Goal: Complete application form: Complete application form

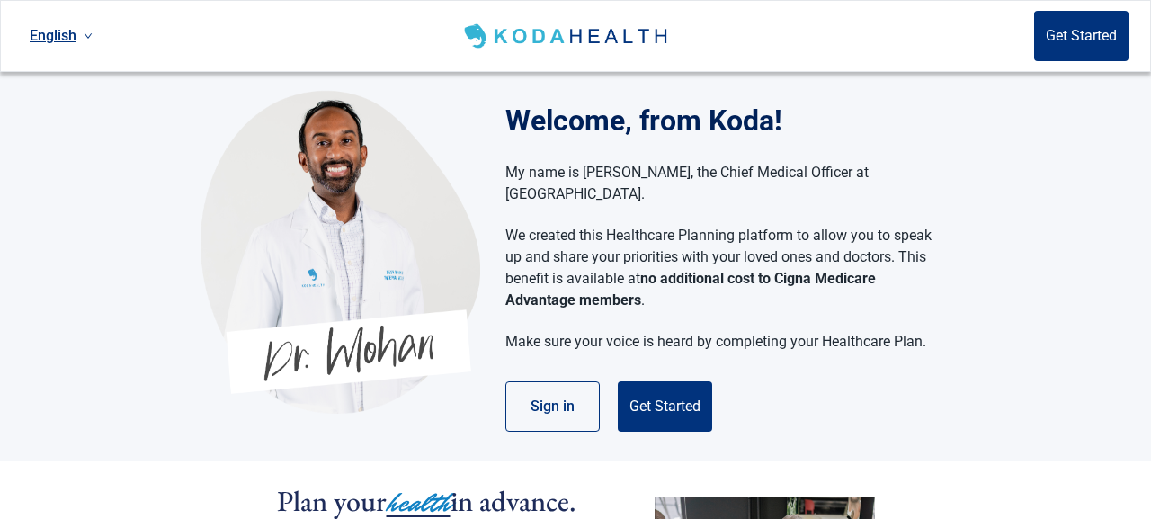
scroll to position [40, 0]
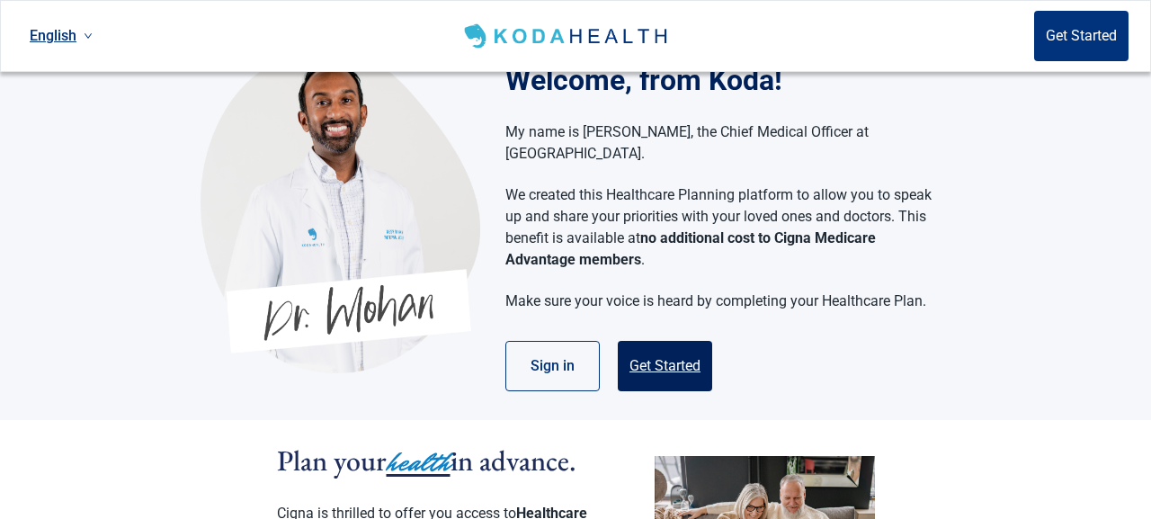
click at [666, 342] on button "Get Started" at bounding box center [665, 366] width 94 height 50
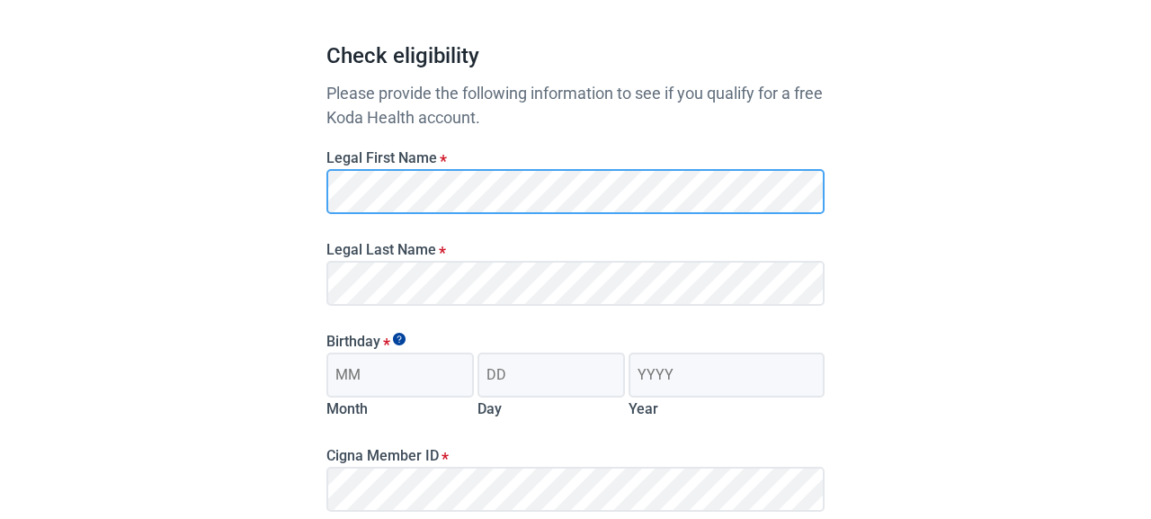
scroll to position [164, 0]
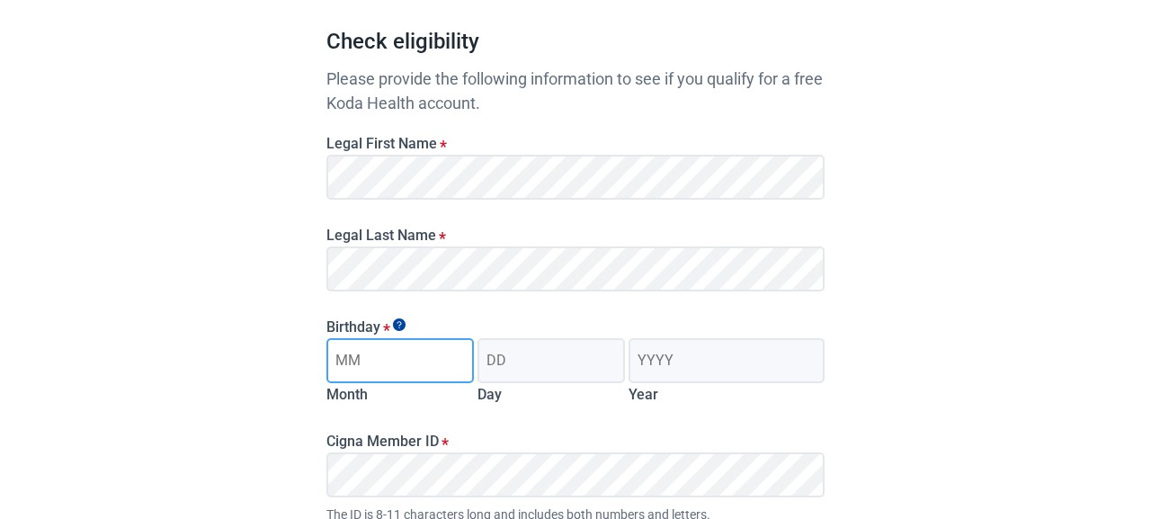
click at [378, 357] on input "Month" at bounding box center [401, 360] width 148 height 45
type input "09"
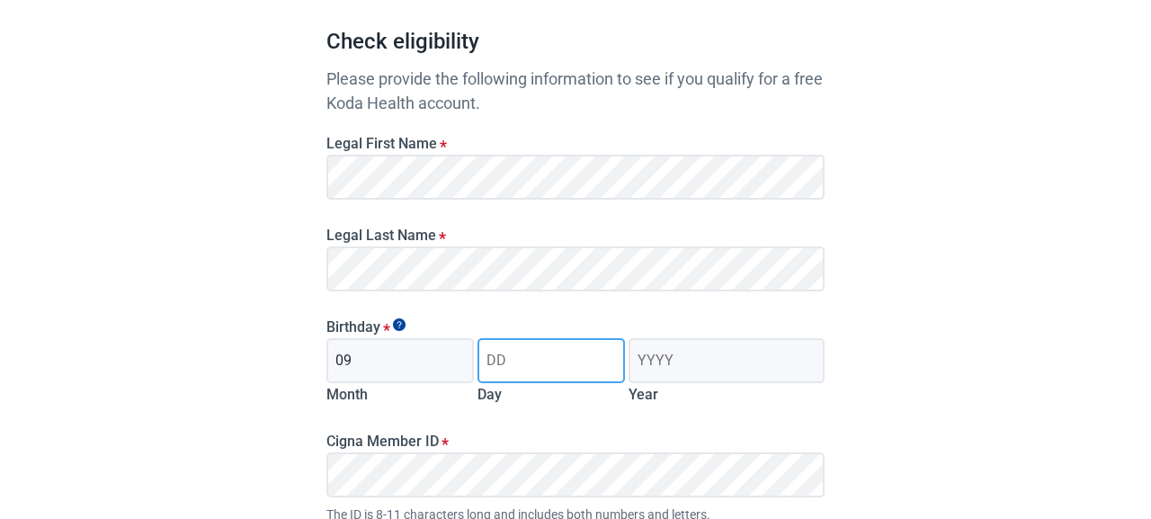
click at [503, 367] on input "Day" at bounding box center [552, 360] width 148 height 45
type input "05"
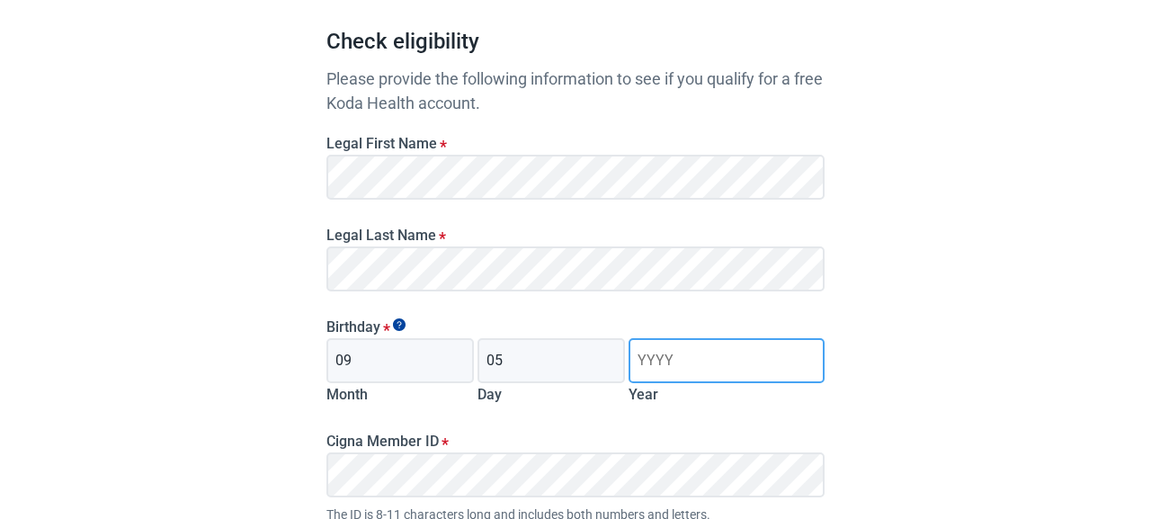
click at [667, 368] on input "Year" at bounding box center [727, 360] width 196 height 45
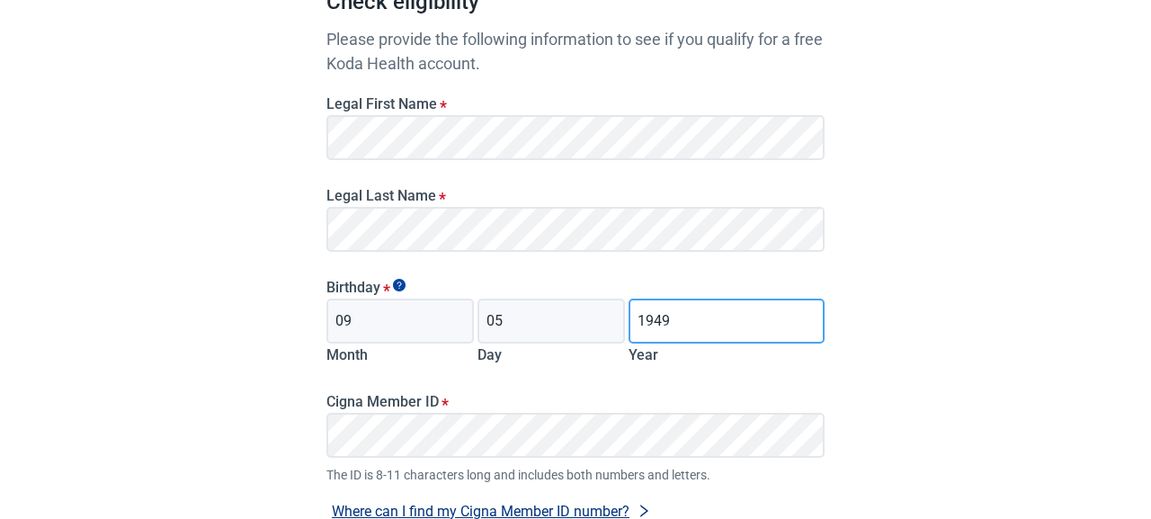
scroll to position [204, 0]
type input "1949"
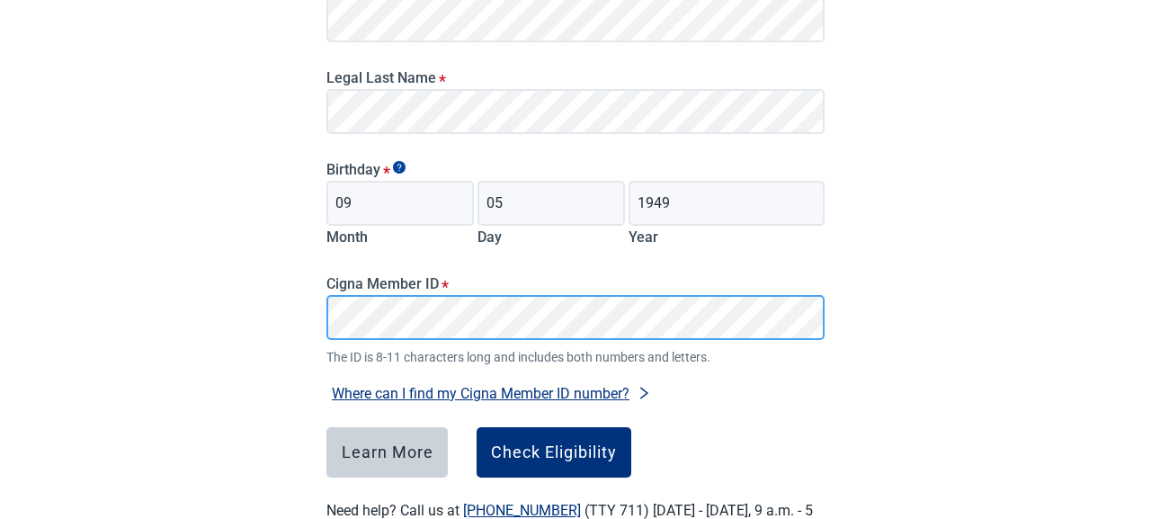
scroll to position [329, 0]
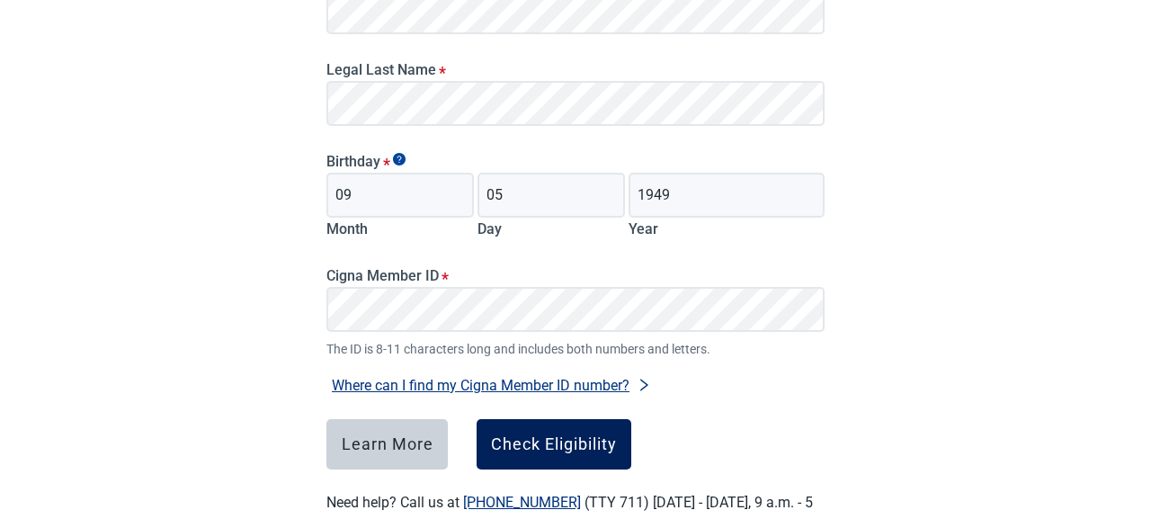
click at [537, 438] on div "Check Eligibility" at bounding box center [554, 444] width 126 height 18
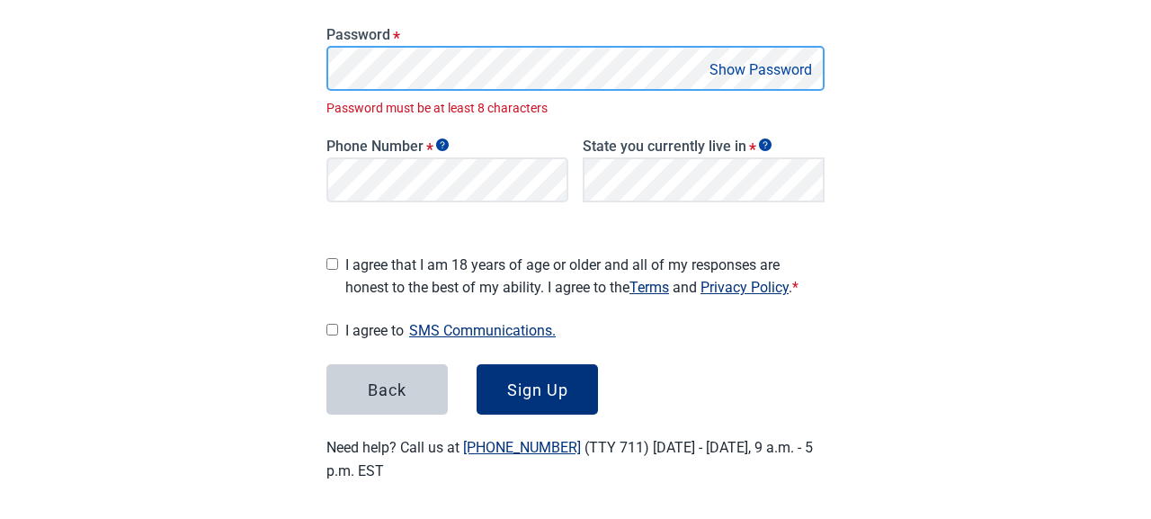
scroll to position [402, 0]
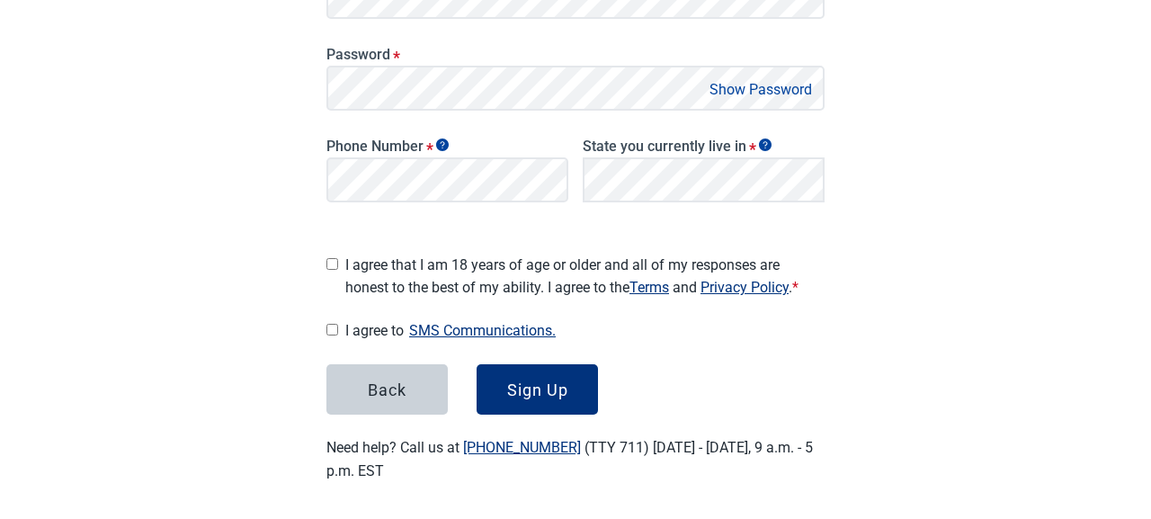
click at [762, 92] on button "Show Password" at bounding box center [760, 89] width 113 height 24
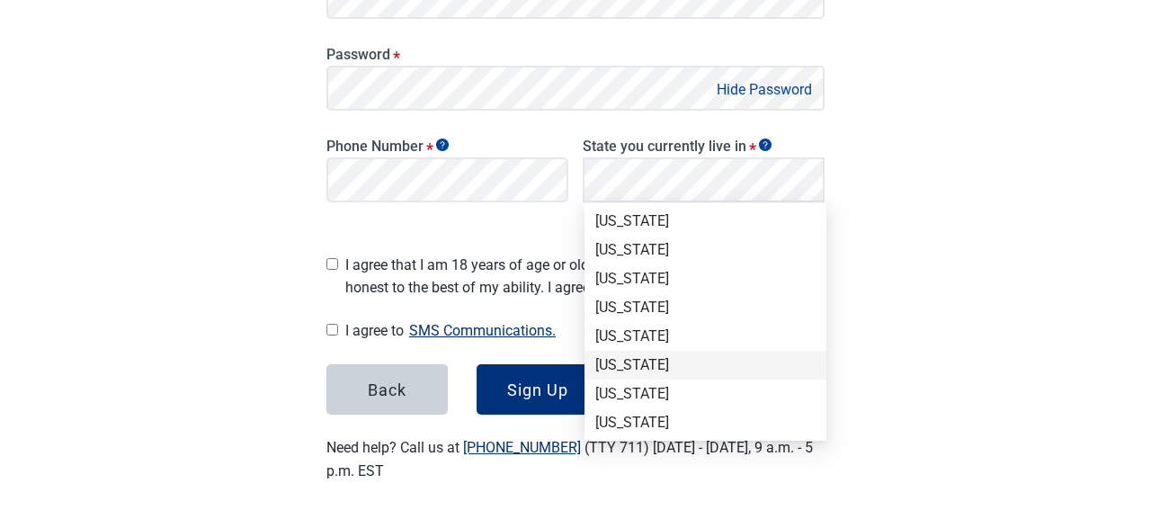
click at [644, 364] on div "[US_STATE]" at bounding box center [706, 365] width 220 height 20
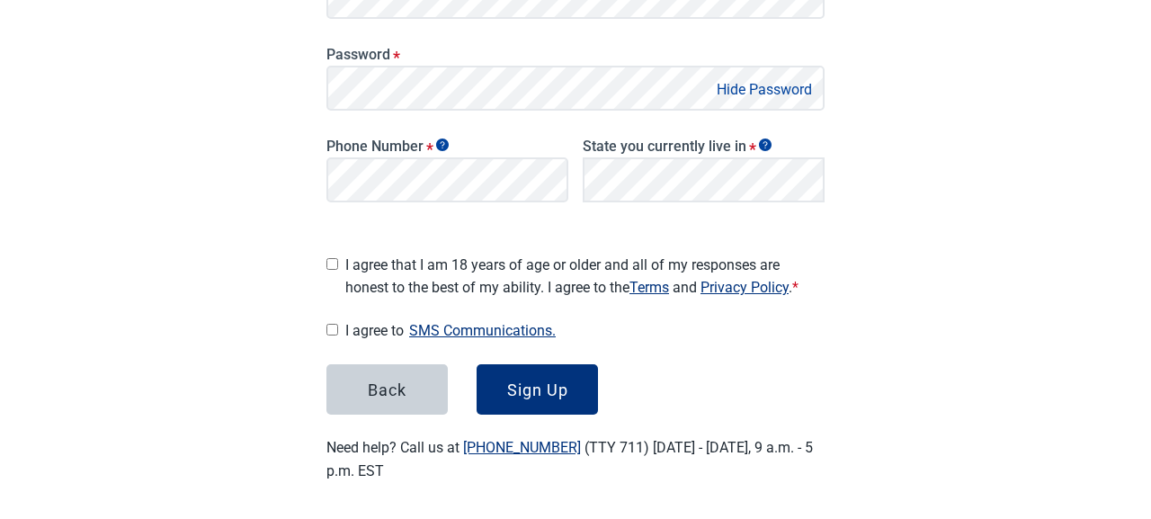
click at [333, 258] on input "I agree that I am 18 years of age or older and all of my responses are honest t…" at bounding box center [333, 264] width 12 height 12
checkbox input "true"
click at [331, 324] on input "I agree to SMS Communications." at bounding box center [333, 330] width 12 height 12
checkbox input "true"
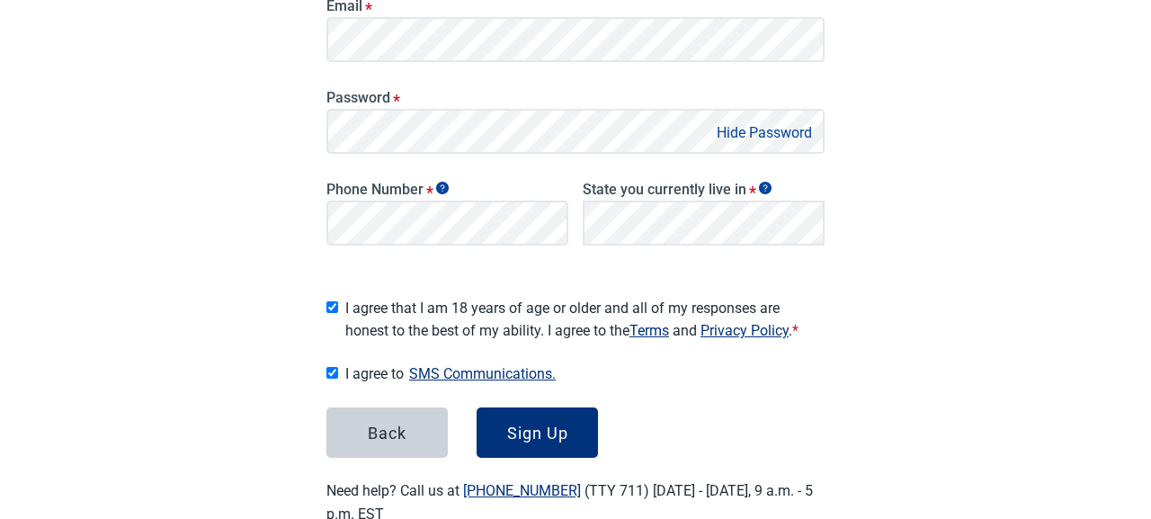
scroll to position [376, 0]
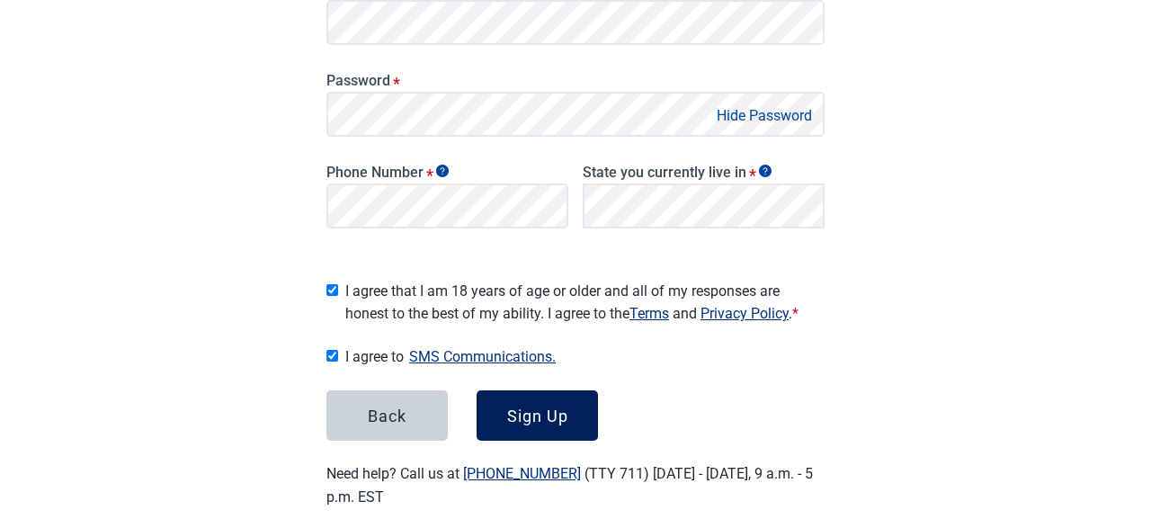
click at [542, 407] on div "Sign Up" at bounding box center [537, 416] width 61 height 18
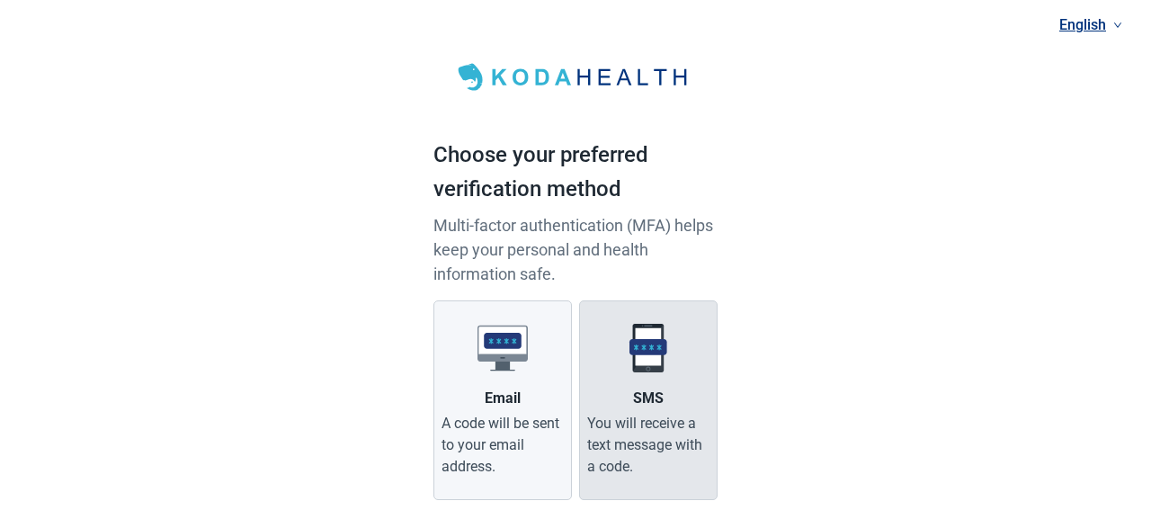
click at [649, 372] on img "Main content" at bounding box center [648, 348] width 50 height 50
click at [0, 0] on input "SMS You will receive a text message with a code." at bounding box center [0, 0] width 0 height 0
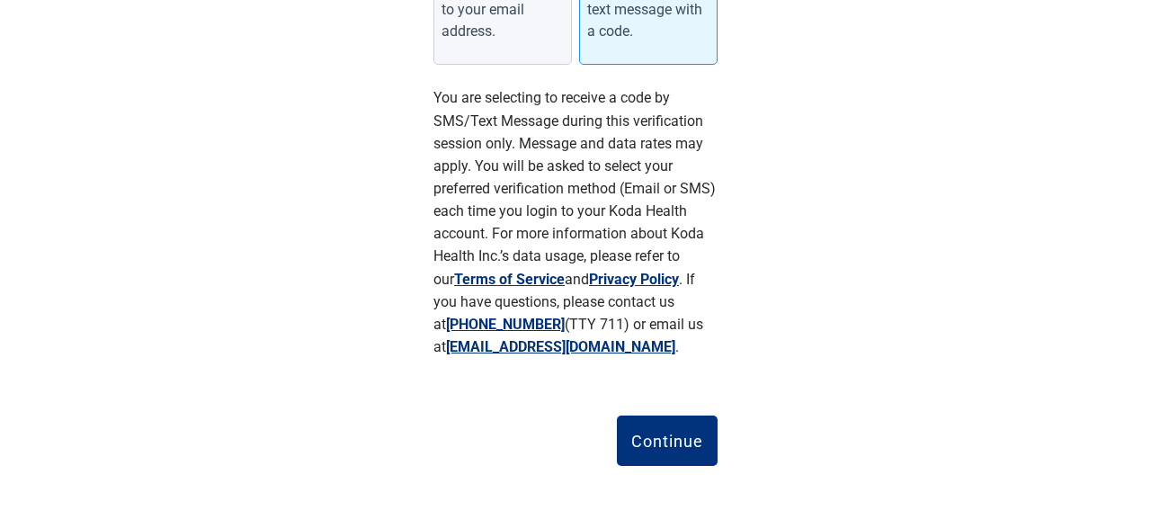
scroll to position [440, 0]
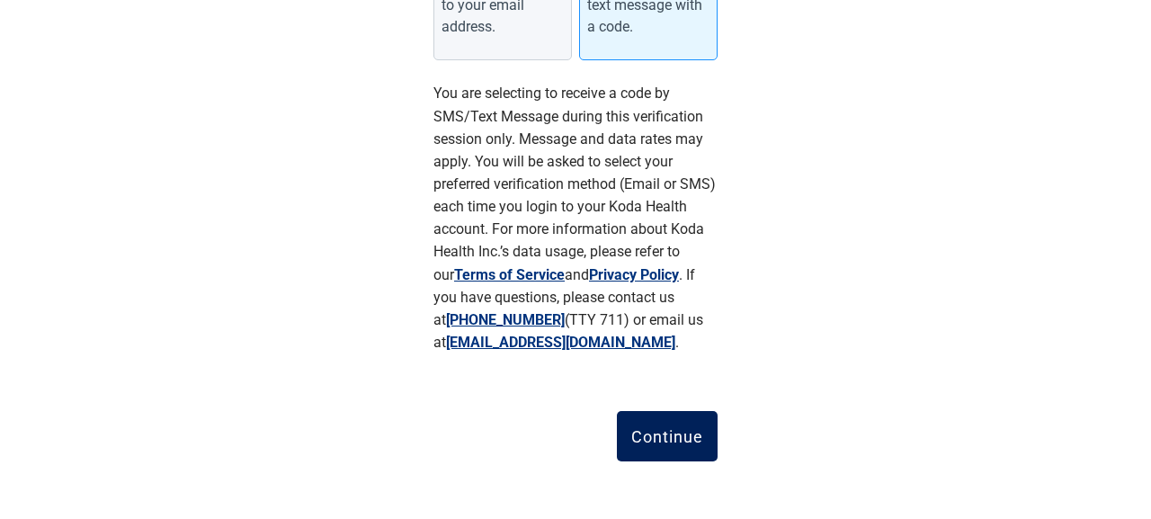
click at [677, 425] on button "Continue" at bounding box center [667, 436] width 101 height 50
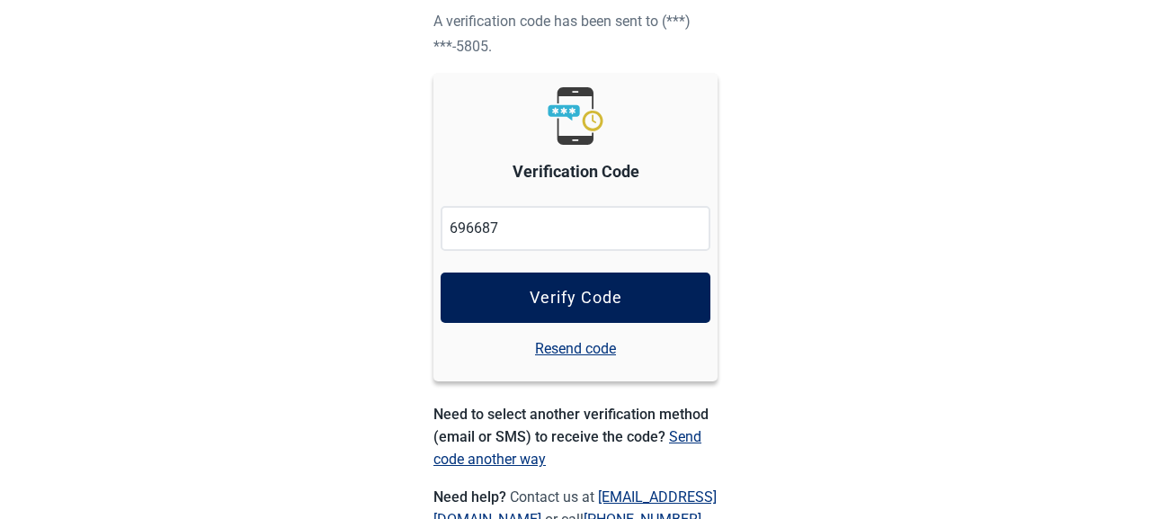
type input "696687"
click at [570, 290] on div "Verify Code" at bounding box center [576, 298] width 93 height 18
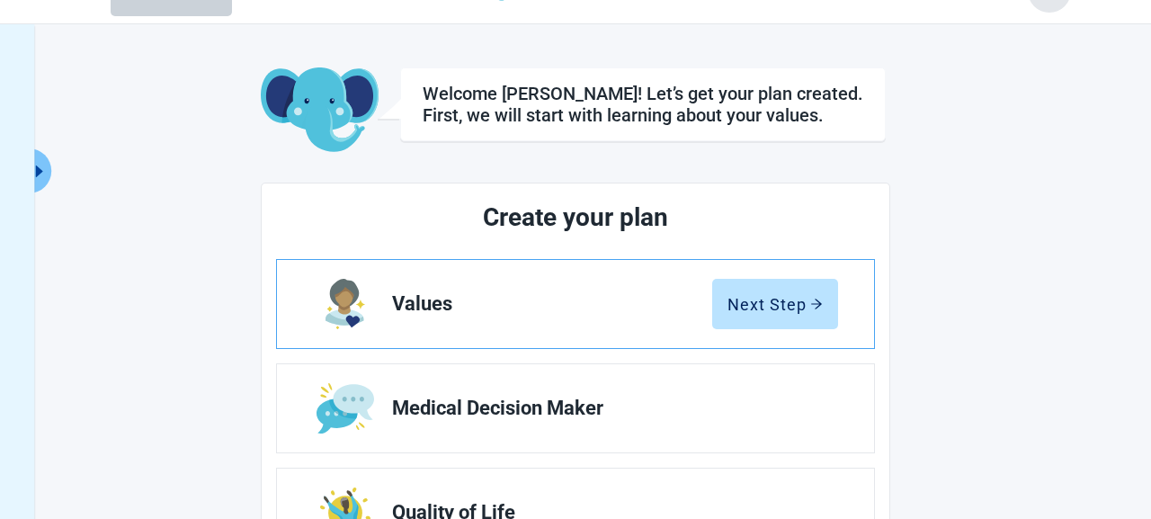
scroll to position [73, 0]
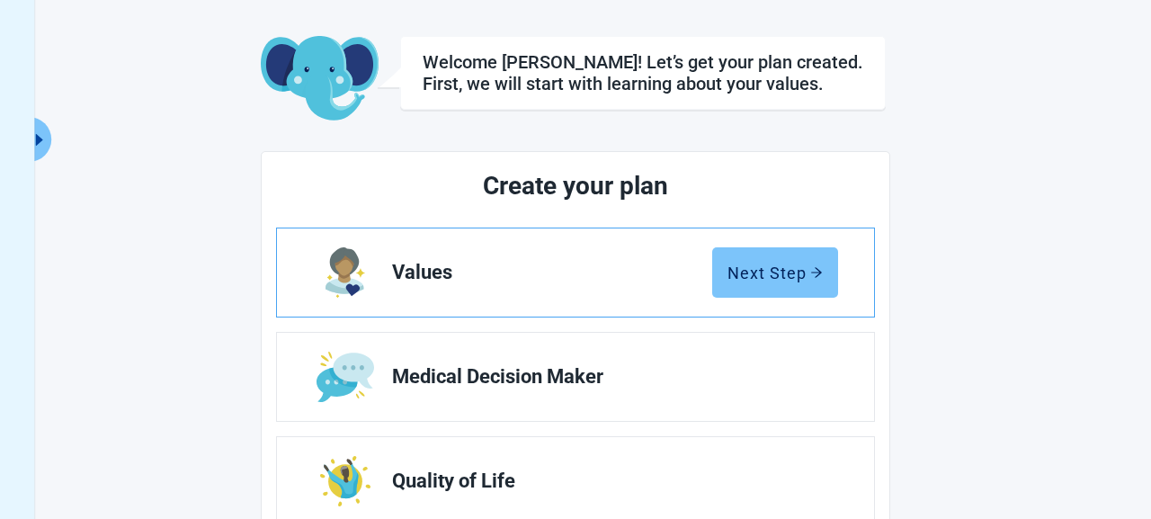
click at [770, 270] on div "Next Step" at bounding box center [775, 273] width 95 height 18
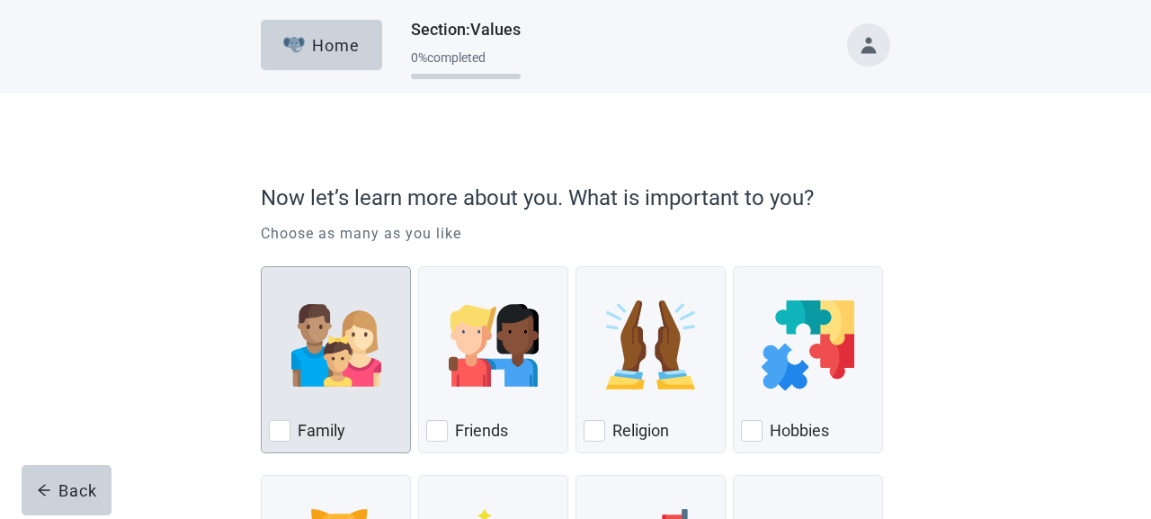
scroll to position [1, 0]
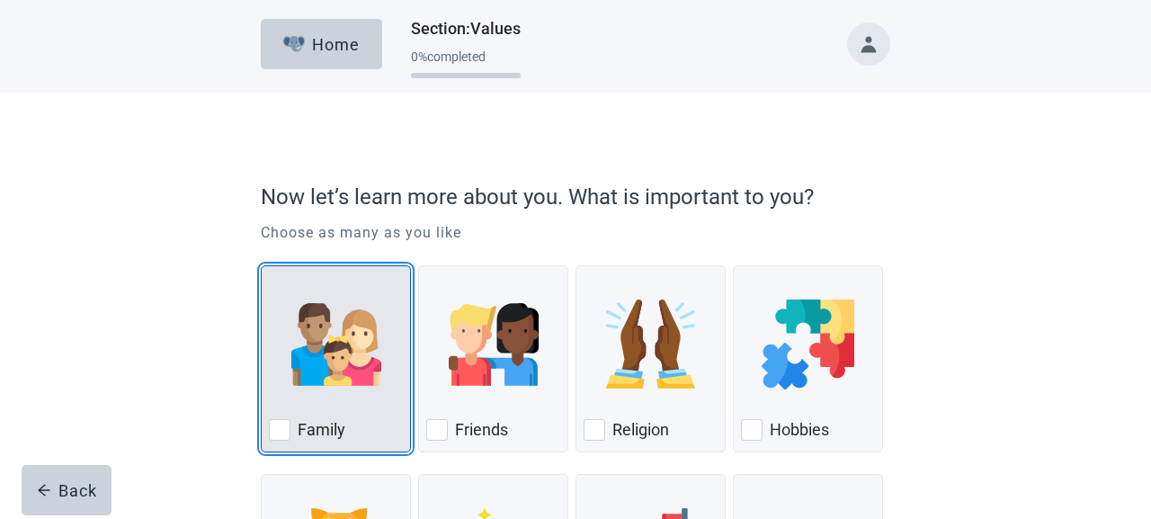
click at [282, 428] on div "Family, checkbox, not checked" at bounding box center [280, 430] width 22 height 22
click at [262, 266] on input "Family" at bounding box center [261, 265] width 1 height 1
checkbox input "true"
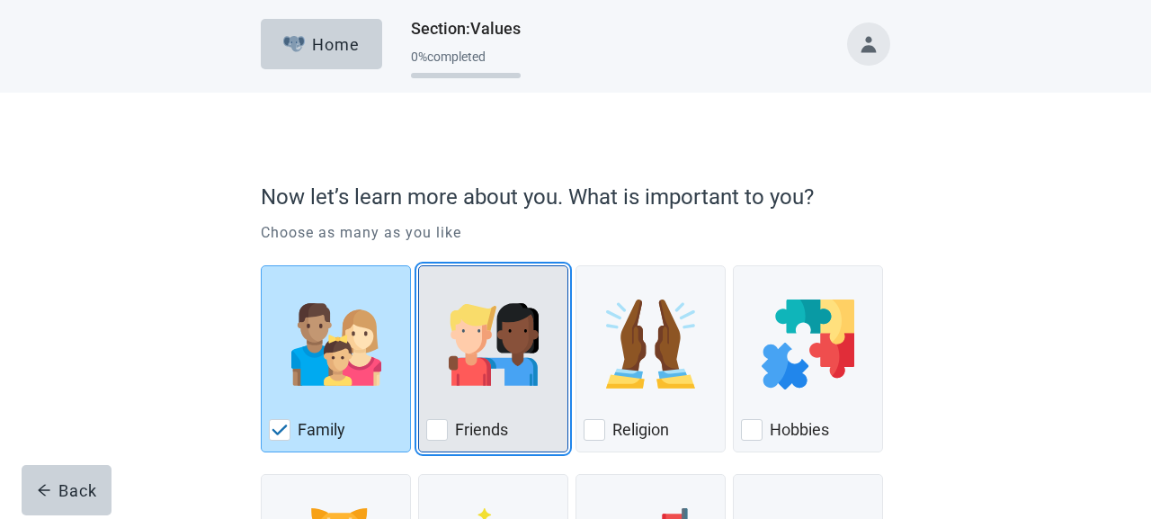
click at [438, 431] on div "Friends, checkbox, not checked" at bounding box center [437, 430] width 22 height 22
click at [419, 266] on input "Friends" at bounding box center [418, 265] width 1 height 1
checkbox input "true"
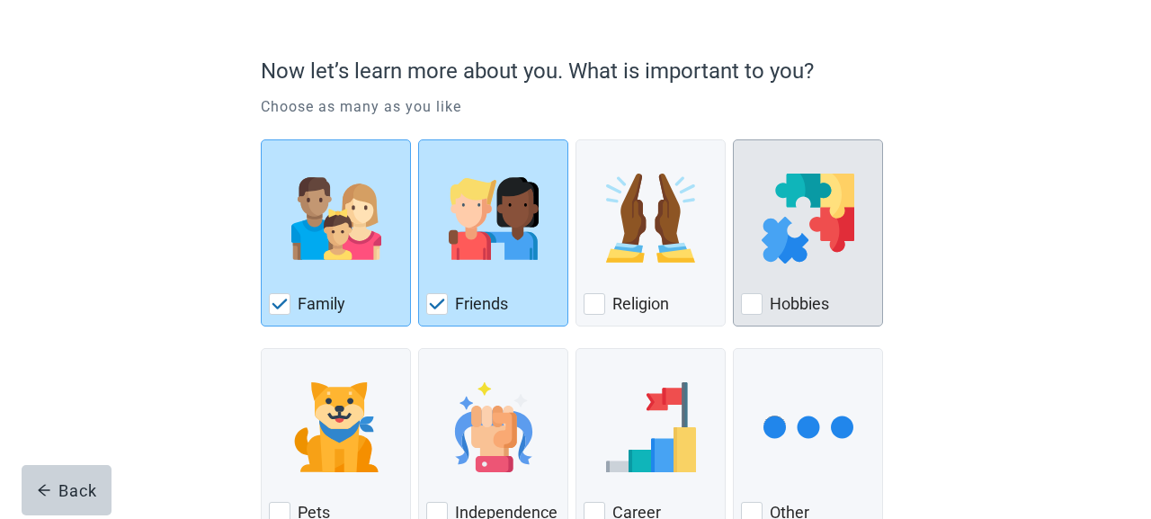
scroll to position [131, 0]
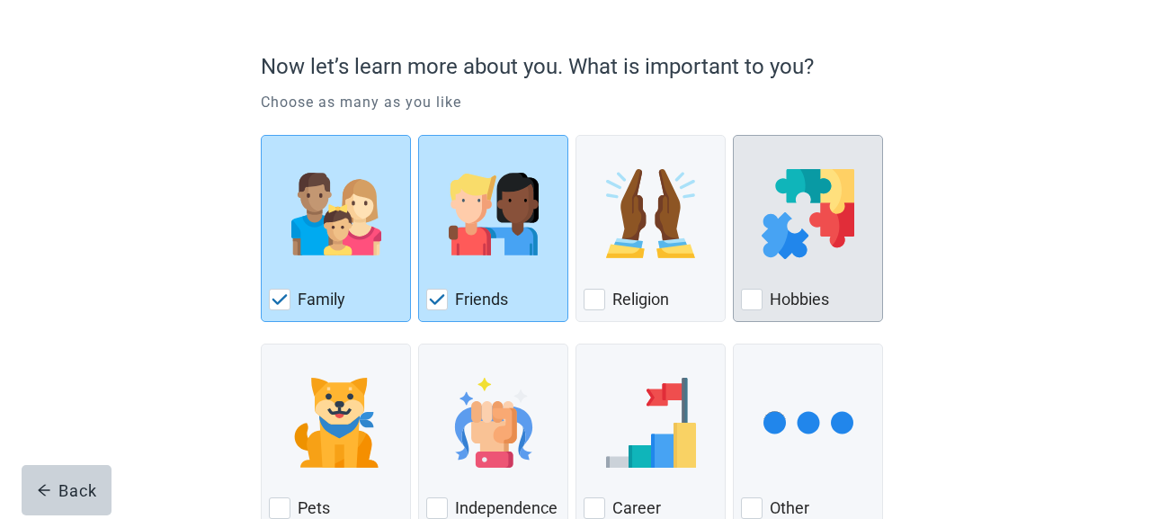
click at [754, 299] on div "Hobbies, checkbox, not checked" at bounding box center [752, 300] width 22 height 22
click at [734, 136] on input "Hobbies" at bounding box center [733, 135] width 1 height 1
checkbox input "true"
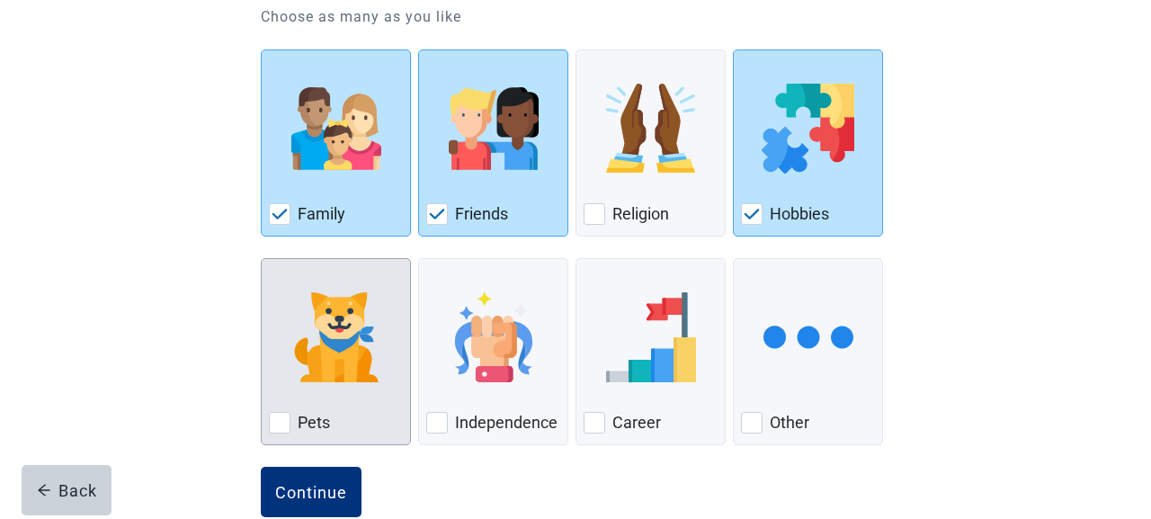
scroll to position [218, 0]
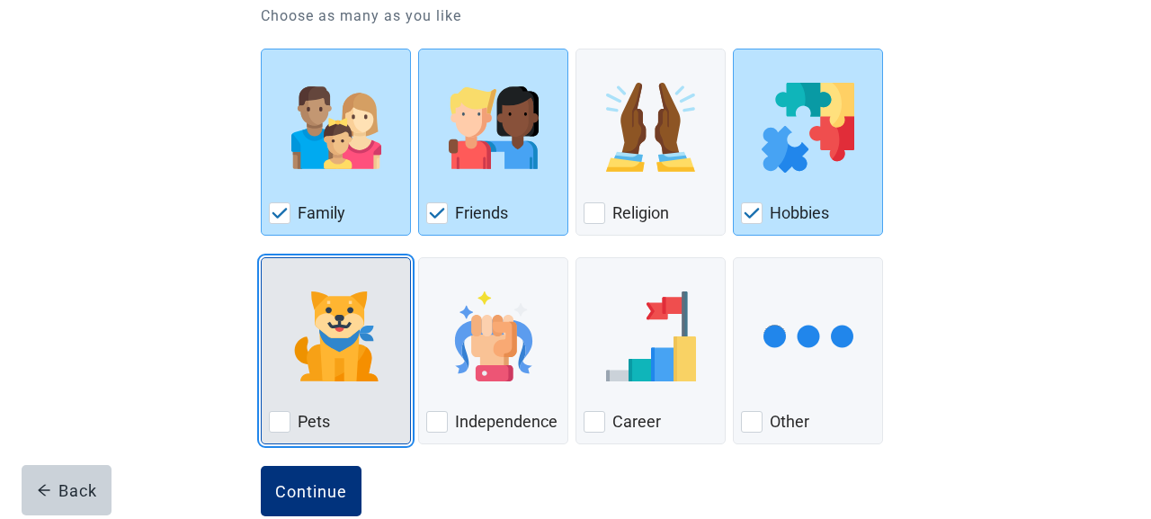
click at [283, 422] on div "Pets, checkbox, not checked" at bounding box center [280, 422] width 22 height 22
click at [262, 258] on input "Pets" at bounding box center [261, 257] width 1 height 1
checkbox input "true"
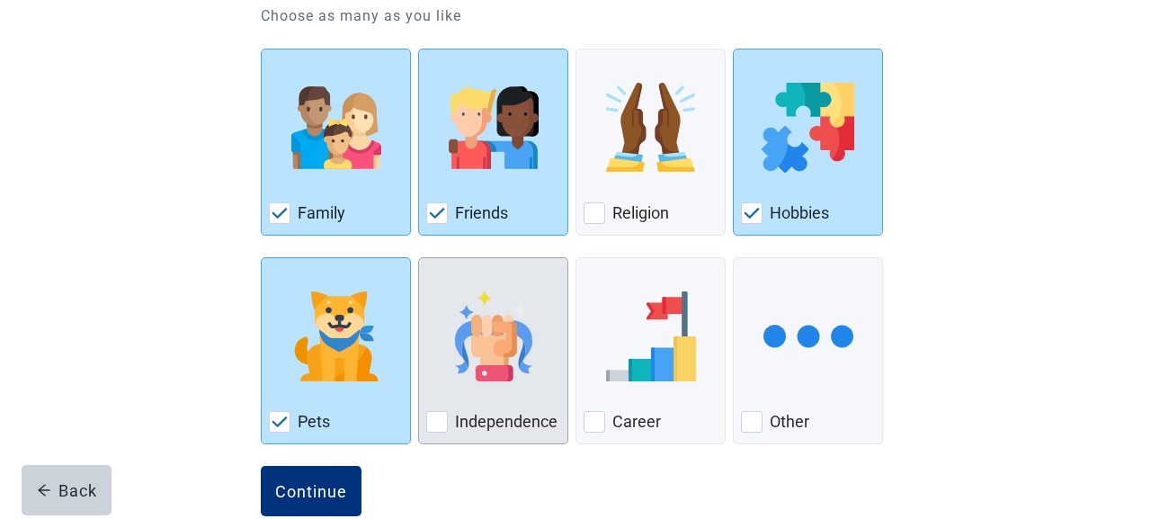
click at [441, 425] on div "Independence, checkbox, not checked" at bounding box center [437, 422] width 22 height 22
click at [419, 258] on input "Independence" at bounding box center [418, 257] width 1 height 1
checkbox input "true"
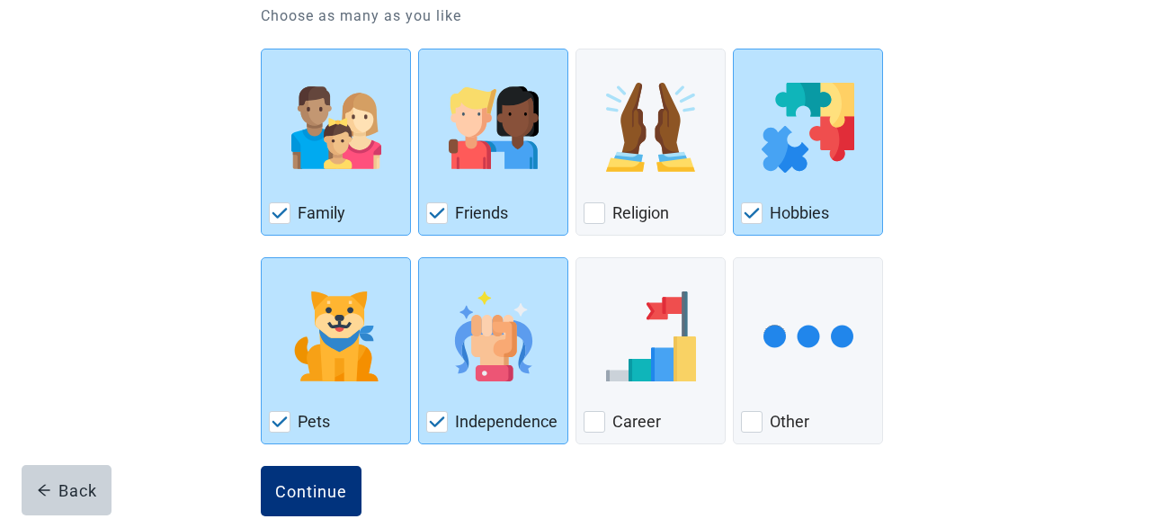
scroll to position [255, 0]
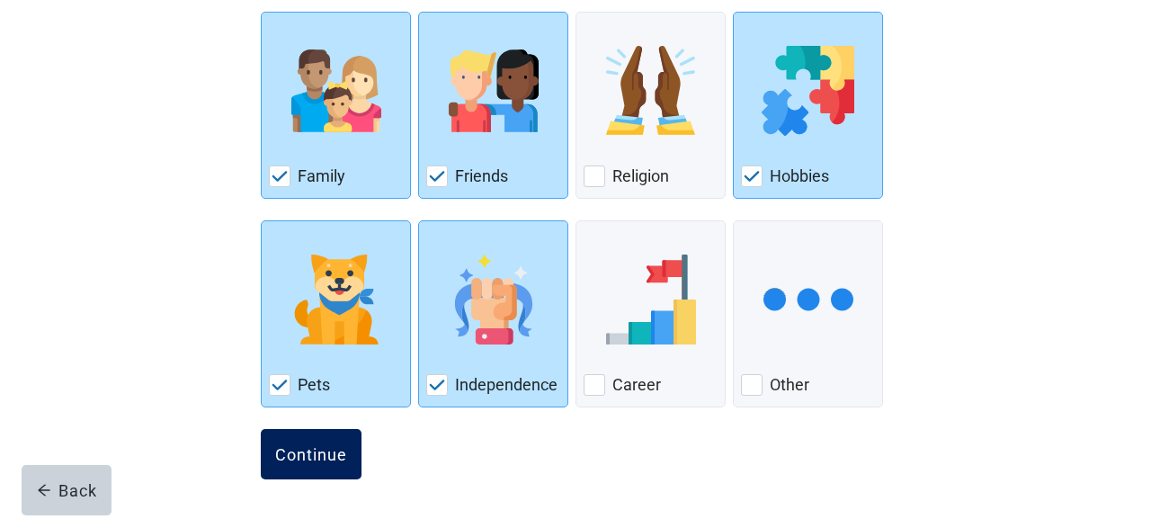
click at [300, 448] on div "Continue" at bounding box center [311, 454] width 72 height 18
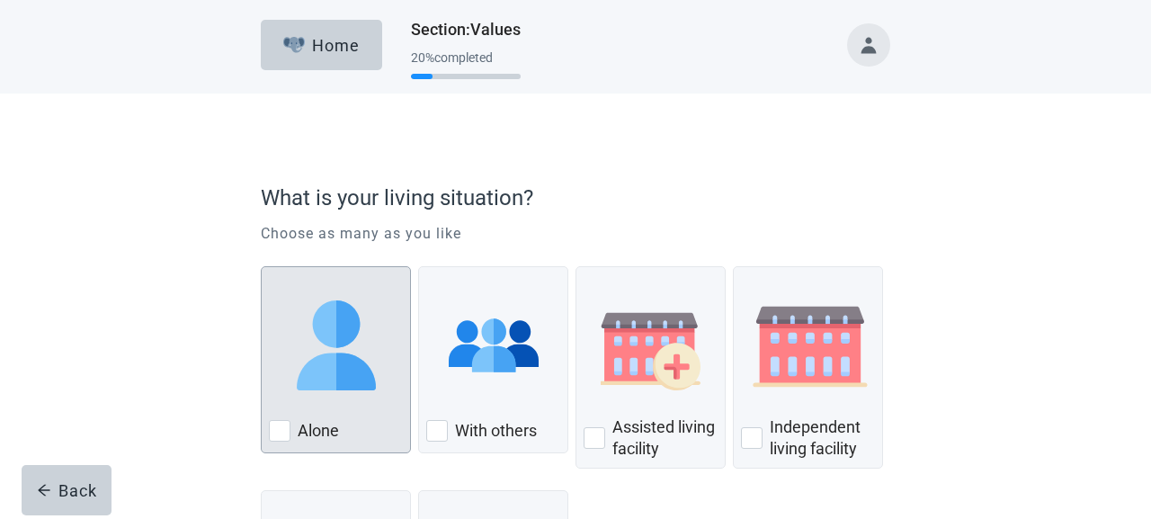
click at [280, 428] on div "Alone, checkbox, not checked" at bounding box center [280, 431] width 22 height 22
click at [262, 267] on input "Alone" at bounding box center [261, 266] width 1 height 1
checkbox input "true"
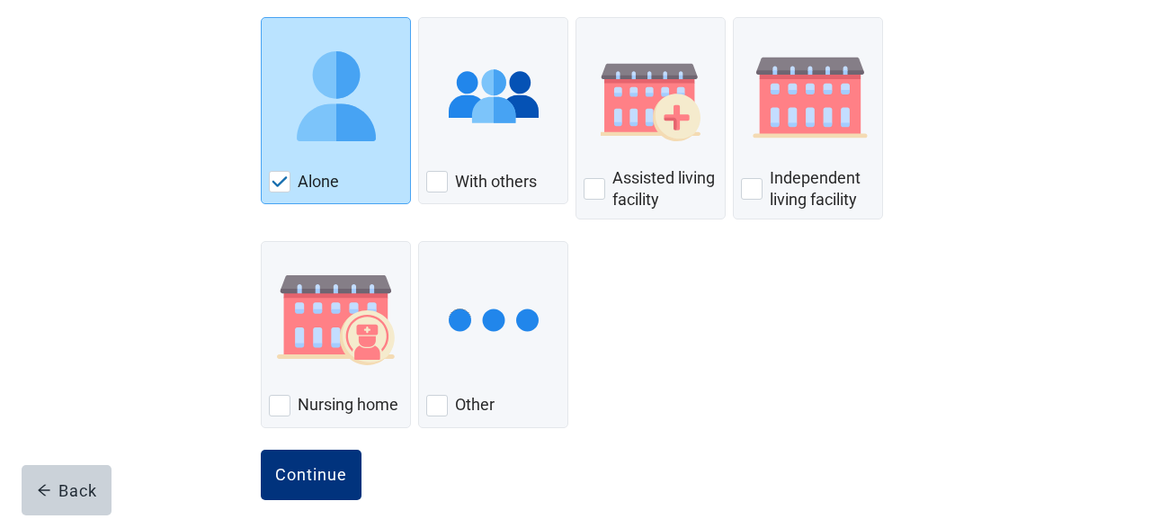
scroll to position [252, 0]
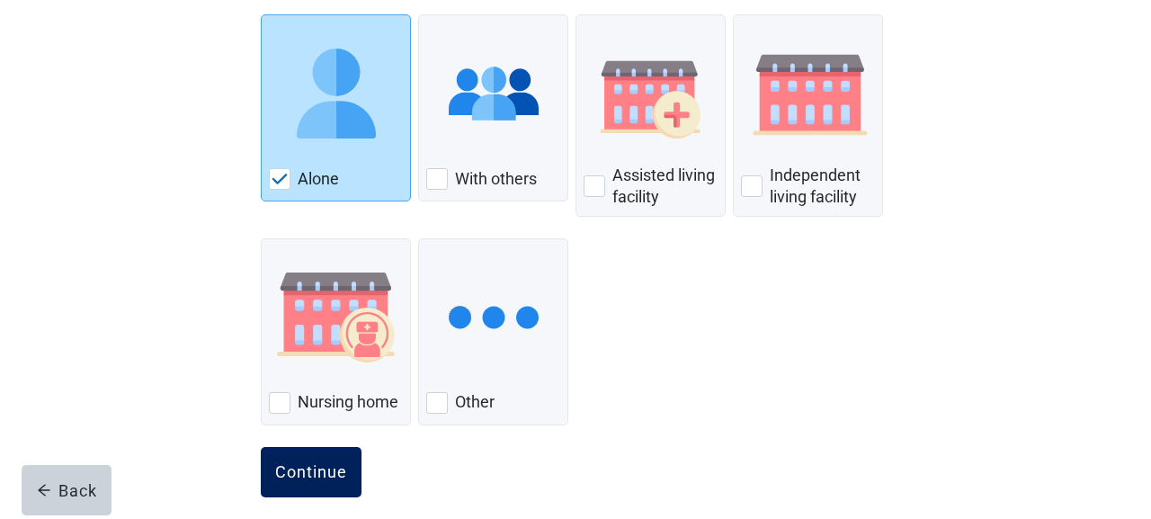
click at [310, 465] on div "Continue" at bounding box center [311, 472] width 72 height 18
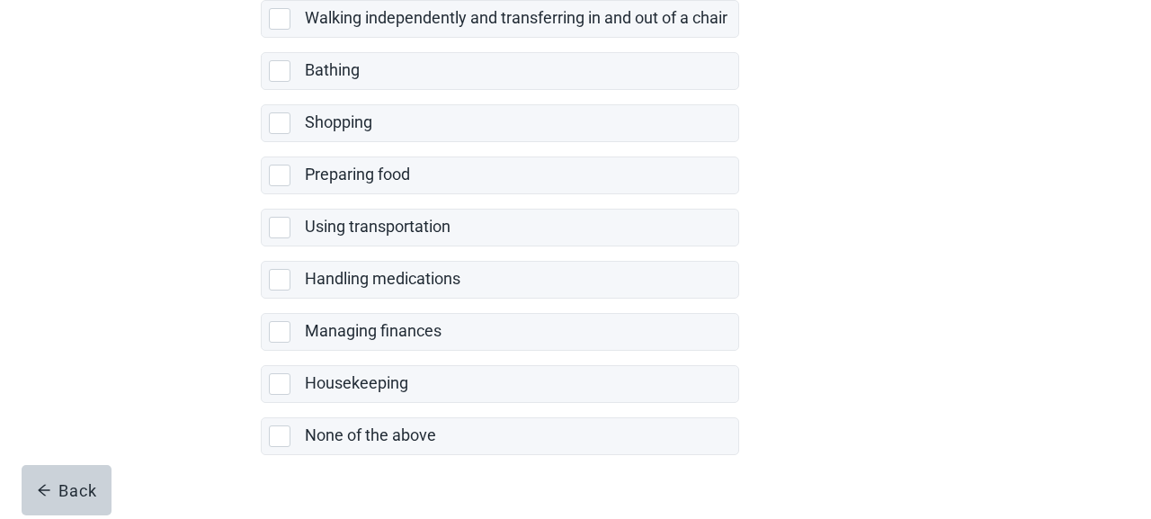
scroll to position [439, 0]
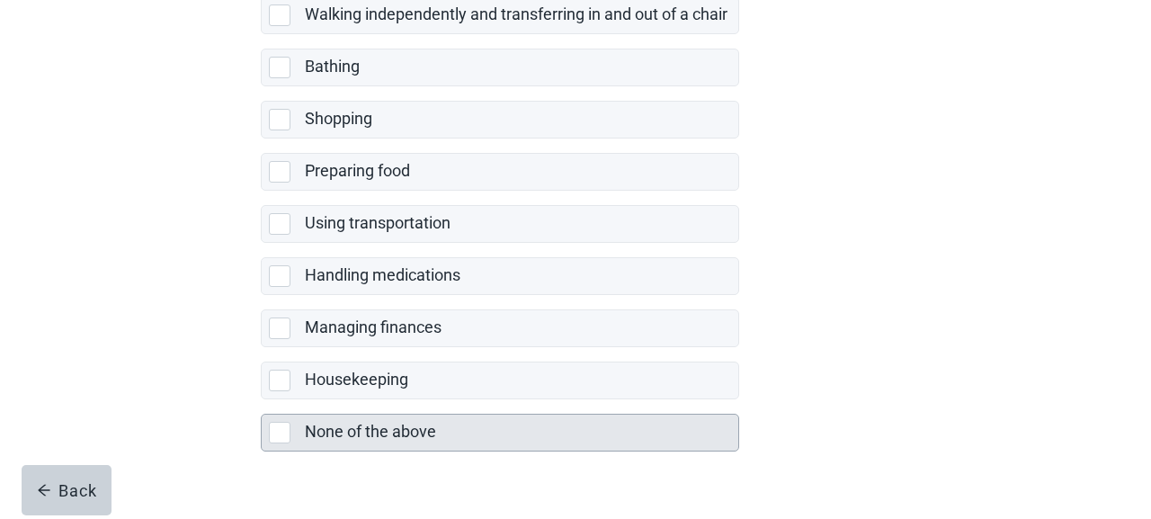
click at [280, 431] on div "None of the above, checkbox, not selected" at bounding box center [280, 433] width 22 height 22
click at [262, 400] on input "None of the above" at bounding box center [261, 399] width 1 height 1
checkbox input "true"
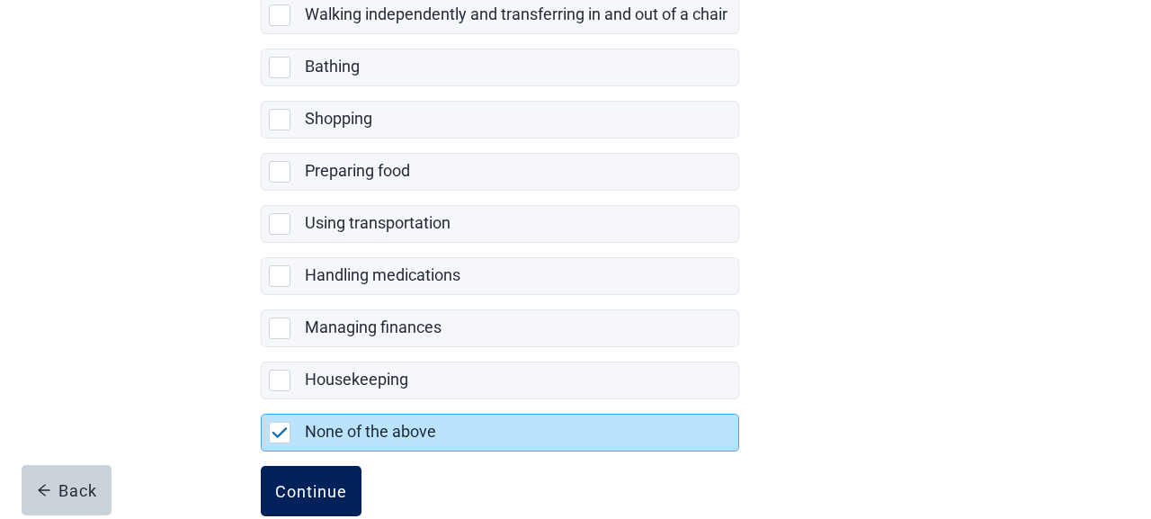
click at [315, 489] on div "Continue" at bounding box center [311, 491] width 72 height 18
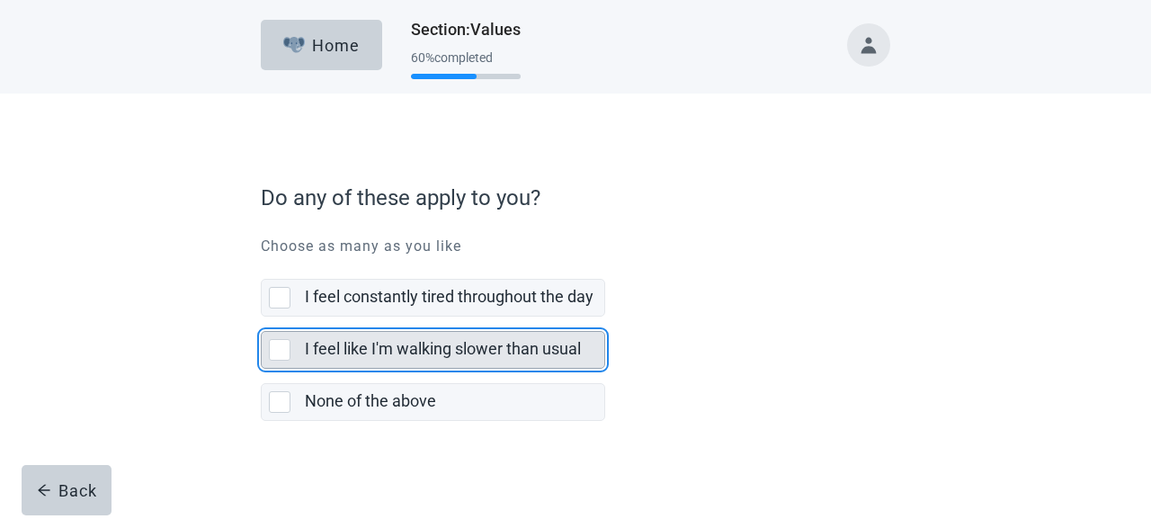
click at [277, 346] on div "I feel like I'm walking slower than usual, checkbox, not selected" at bounding box center [280, 350] width 22 height 22
click at [262, 318] on input "I feel like I'm walking slower than usual" at bounding box center [261, 317] width 1 height 1
checkbox input "true"
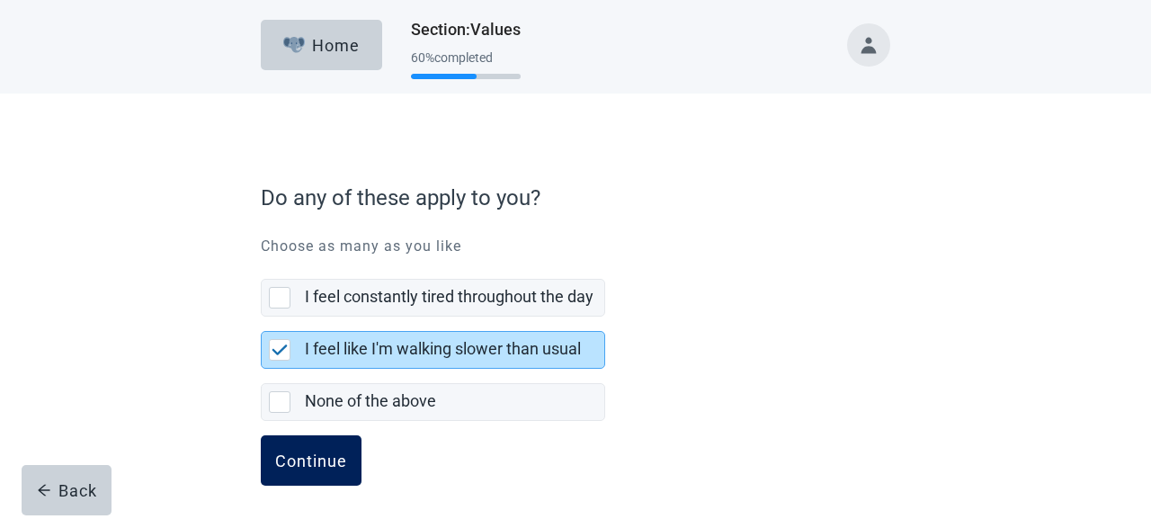
click at [308, 456] on div "Continue" at bounding box center [311, 461] width 72 height 18
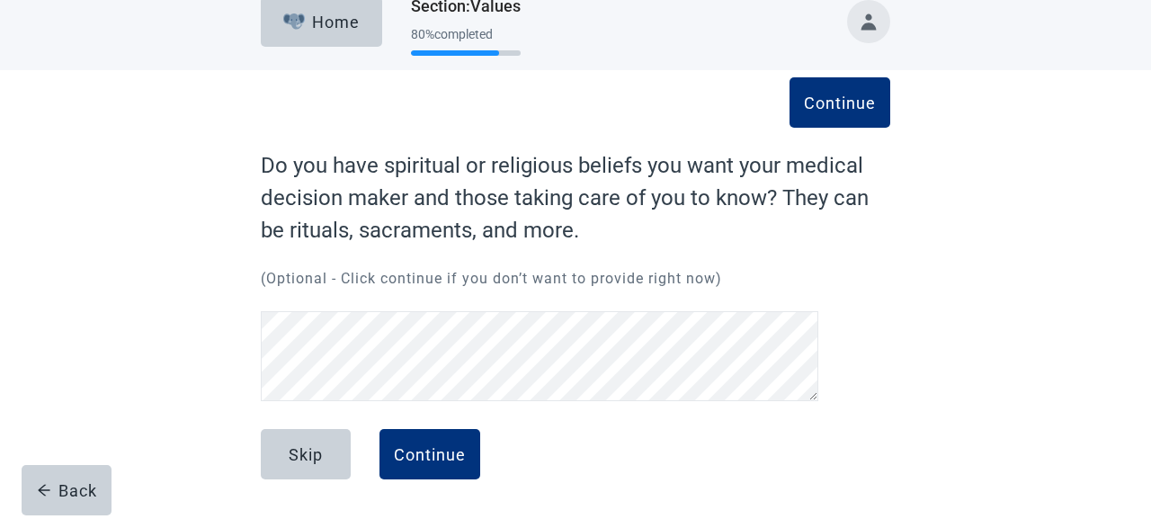
scroll to position [23, 0]
click at [318, 451] on div "Skip" at bounding box center [306, 454] width 34 height 18
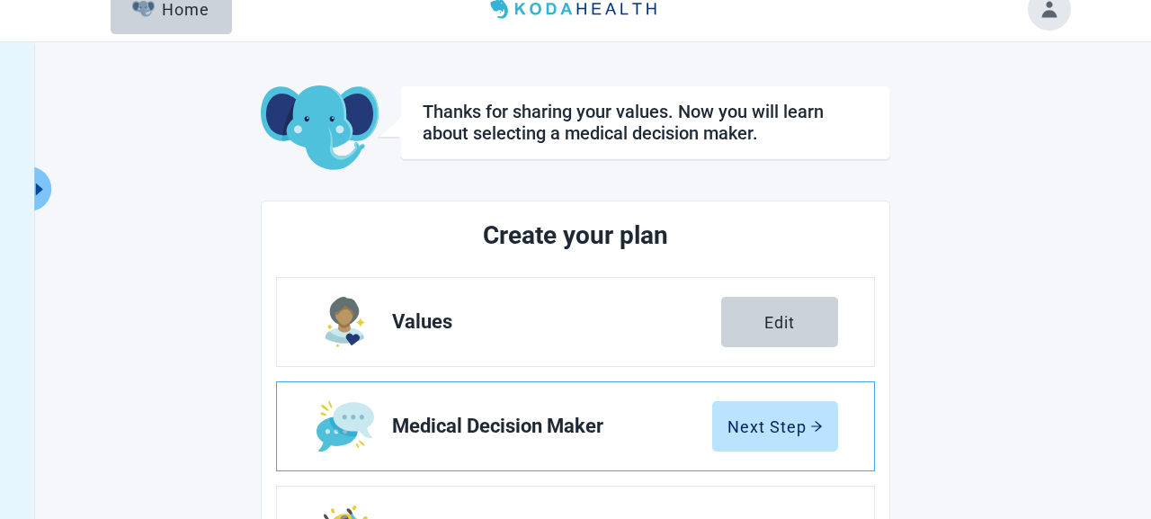
click at [413, 453] on link "Medical Decision Maker Next Step" at bounding box center [575, 426] width 597 height 88
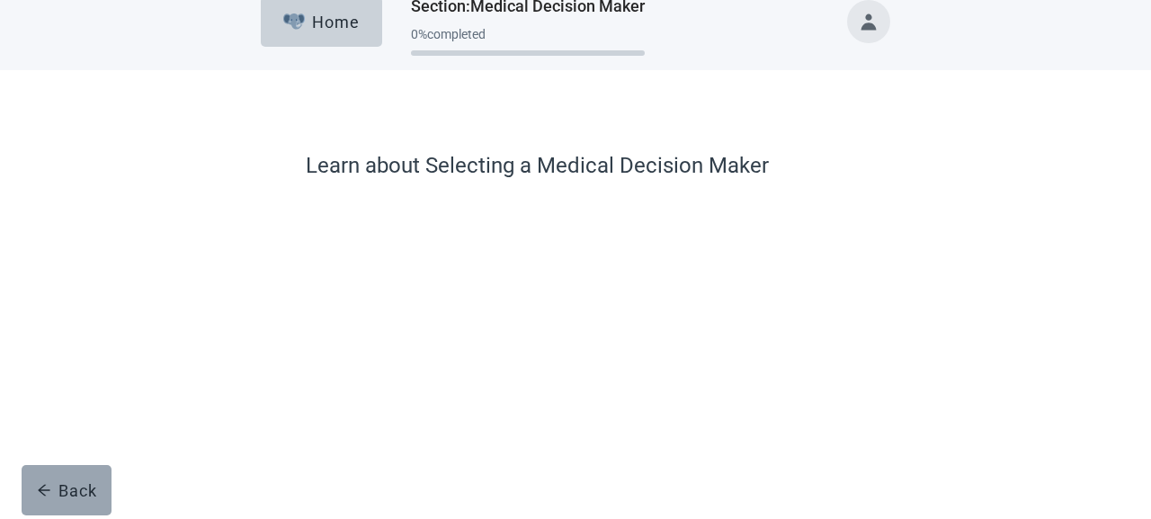
click at [78, 486] on div "Back" at bounding box center [67, 490] width 60 height 18
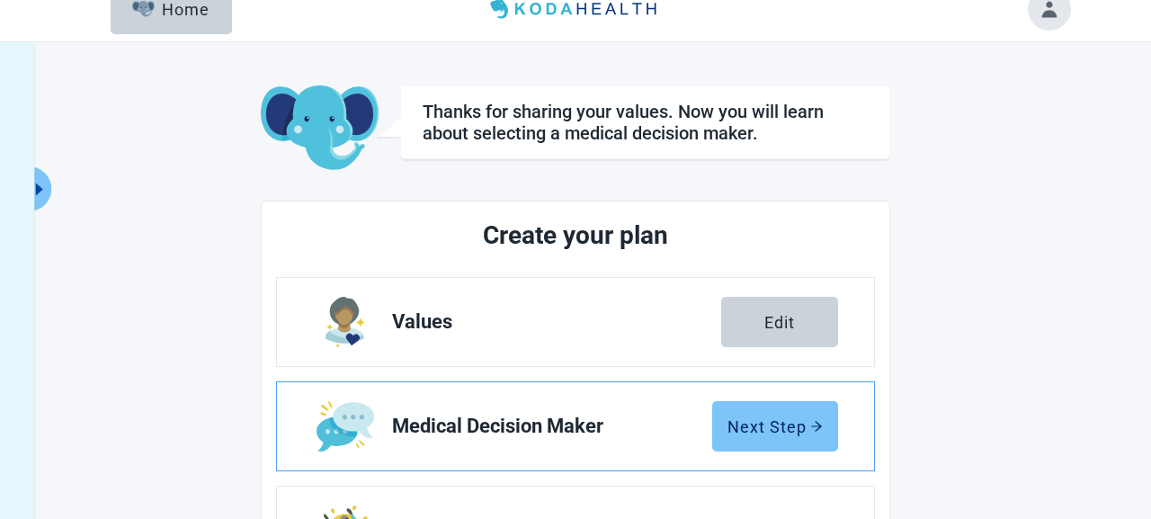
click at [784, 425] on div "Next Step" at bounding box center [775, 426] width 95 height 18
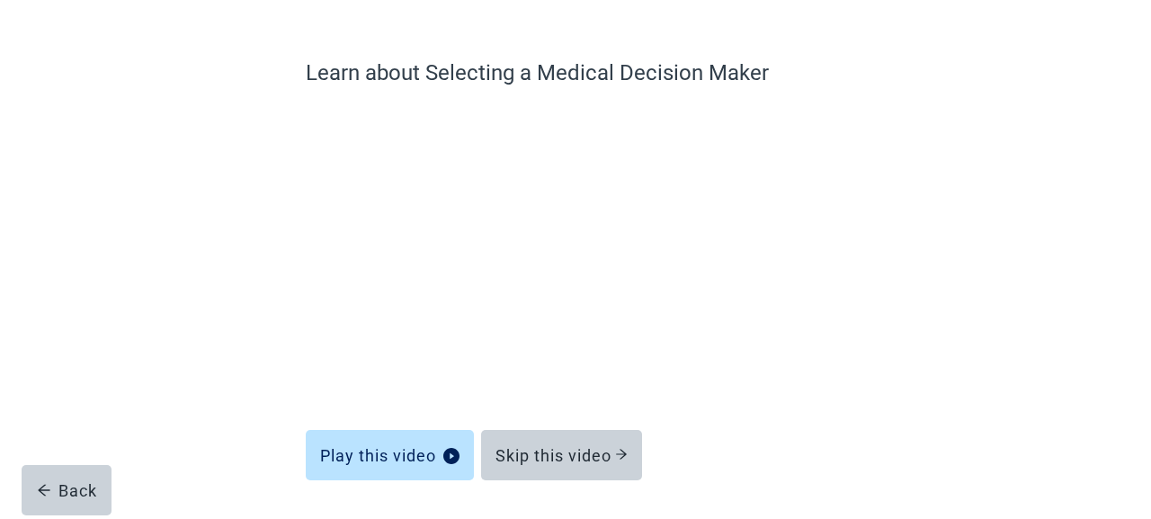
scroll to position [139, 0]
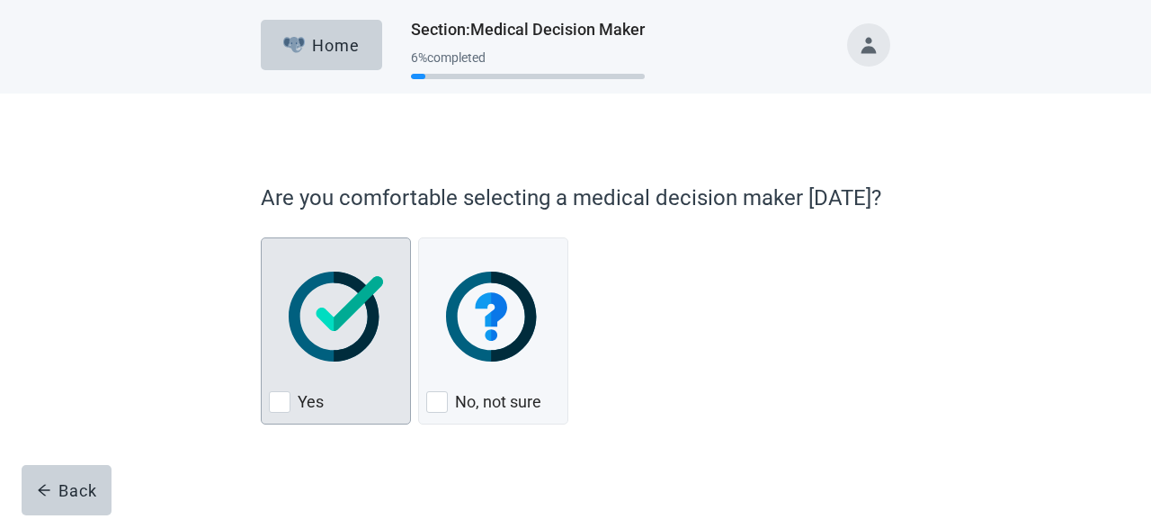
click at [282, 402] on div "Yes, checkbox, not checked" at bounding box center [280, 402] width 22 height 22
click at [262, 238] on input "Yes" at bounding box center [261, 237] width 1 height 1
checkbox input "true"
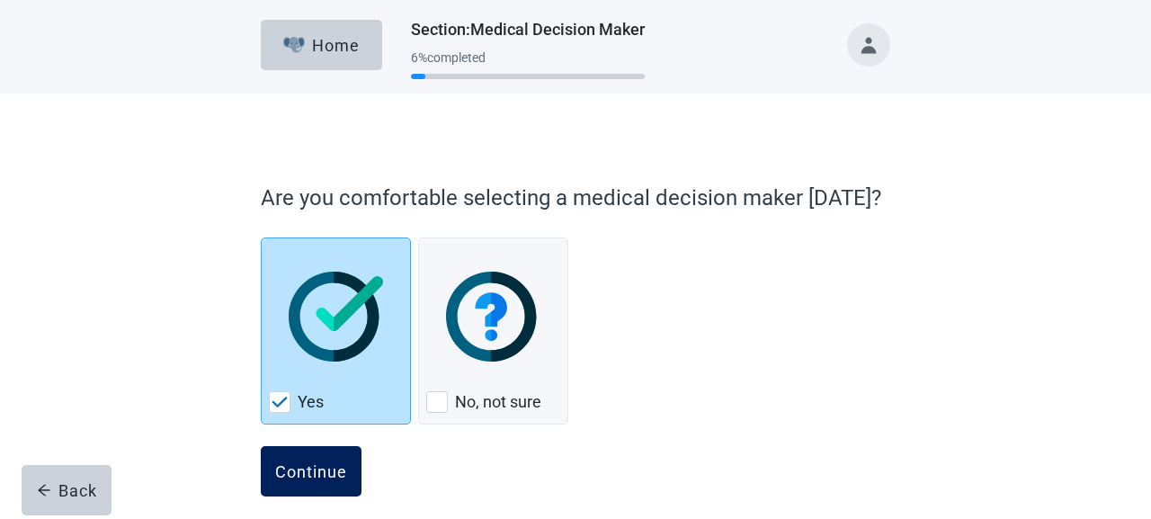
click at [327, 461] on button "Continue" at bounding box center [311, 471] width 101 height 50
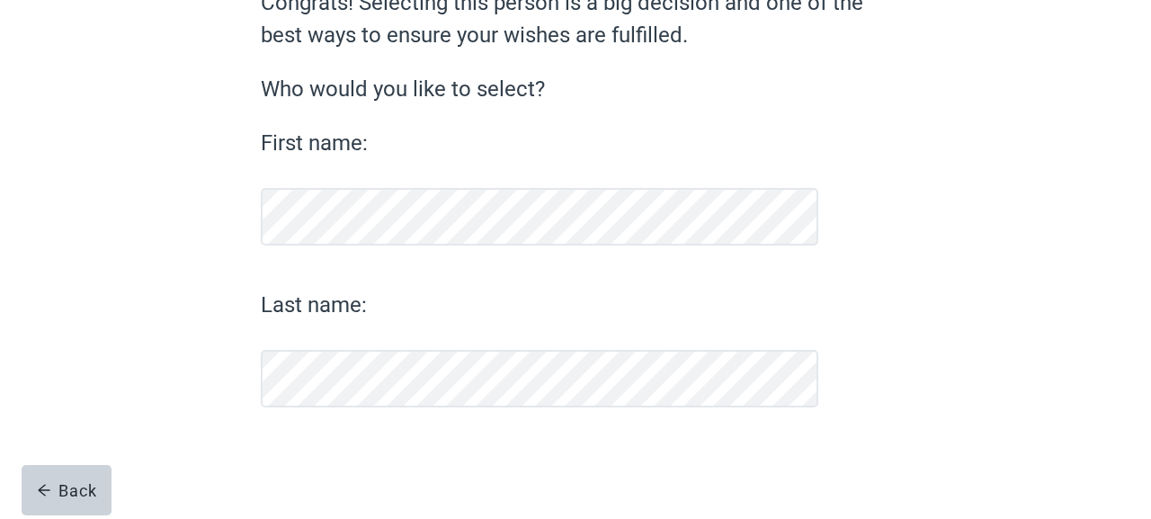
scroll to position [186, 0]
click at [311, 455] on div "Continue" at bounding box center [311, 454] width 72 height 18
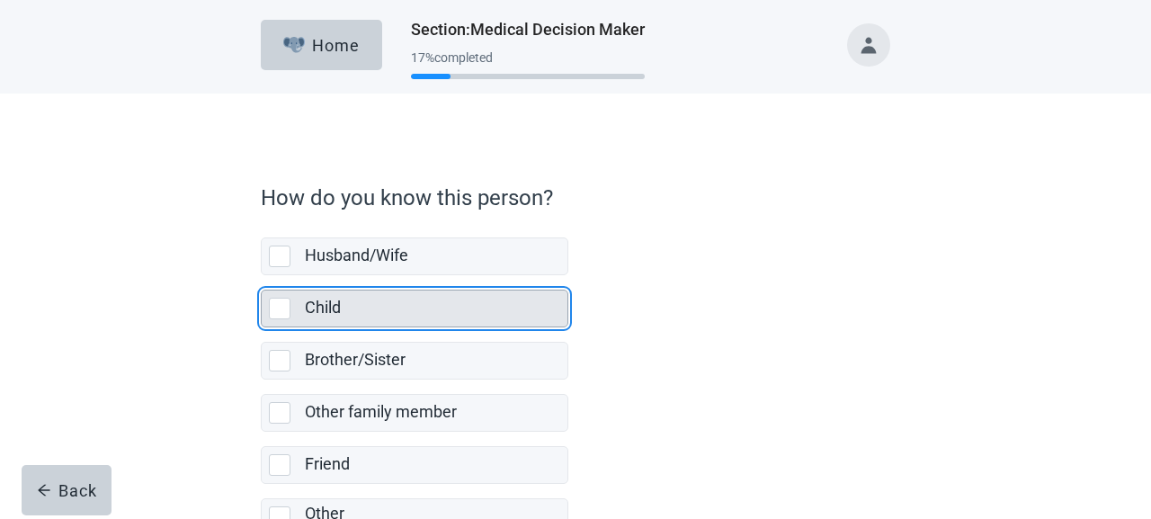
click at [280, 308] on div "Child, checkbox, not selected" at bounding box center [280, 309] width 22 height 22
click at [262, 276] on input "Child" at bounding box center [261, 275] width 1 height 1
checkbox input "true"
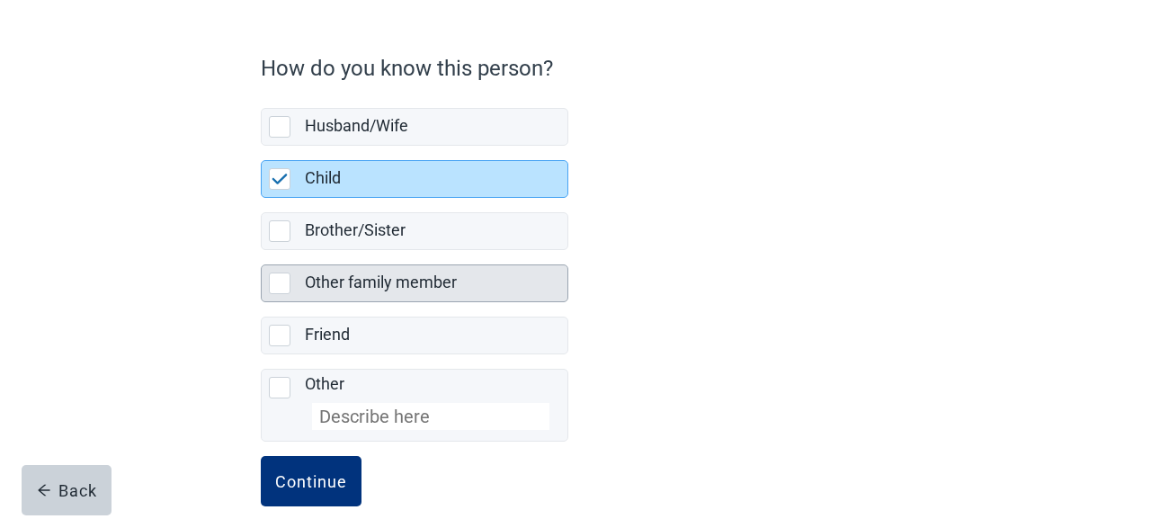
scroll to position [130, 0]
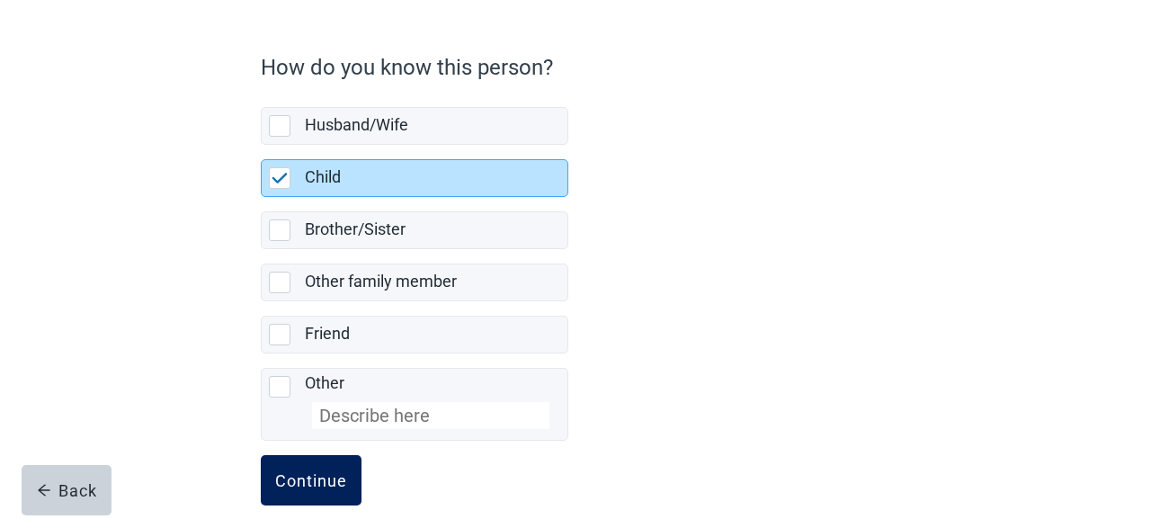
click at [310, 476] on div "Continue" at bounding box center [311, 480] width 72 height 18
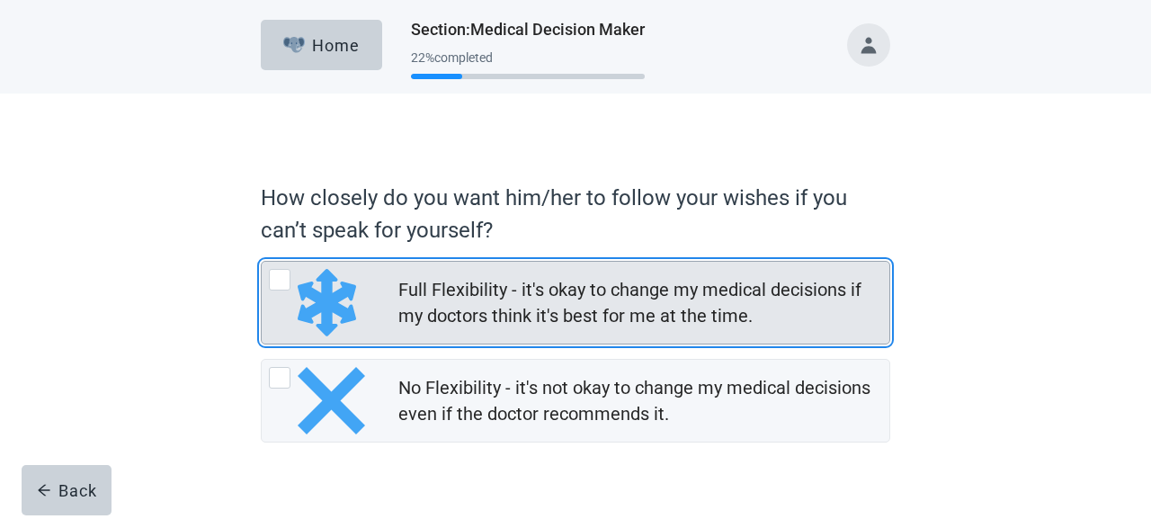
click at [280, 279] on div "Full Flexibility - it's okay to change my medical decisions if my doctors think…" at bounding box center [280, 280] width 22 height 22
click at [262, 262] on input "Full Flexibility - it's okay to change my medical decisions if my doctors think…" at bounding box center [261, 261] width 1 height 1
radio input "true"
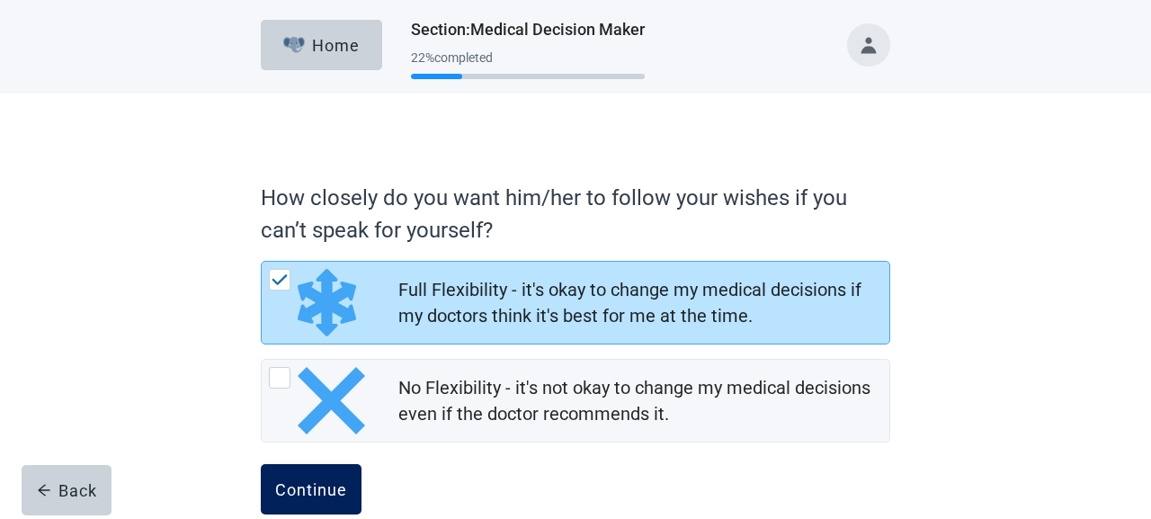
click at [307, 477] on button "Continue" at bounding box center [311, 489] width 101 height 50
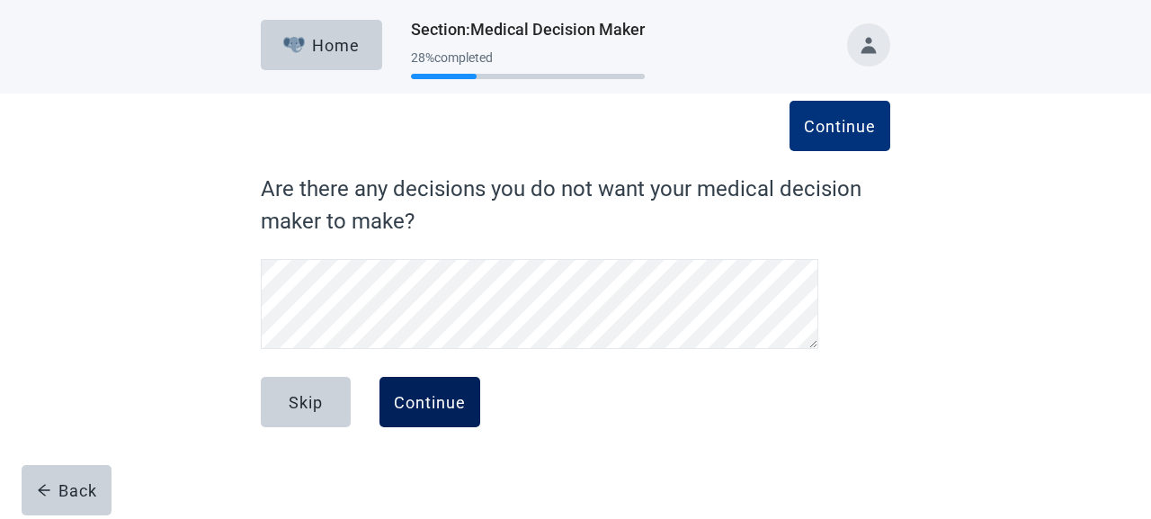
click at [427, 399] on div "Continue" at bounding box center [430, 402] width 72 height 18
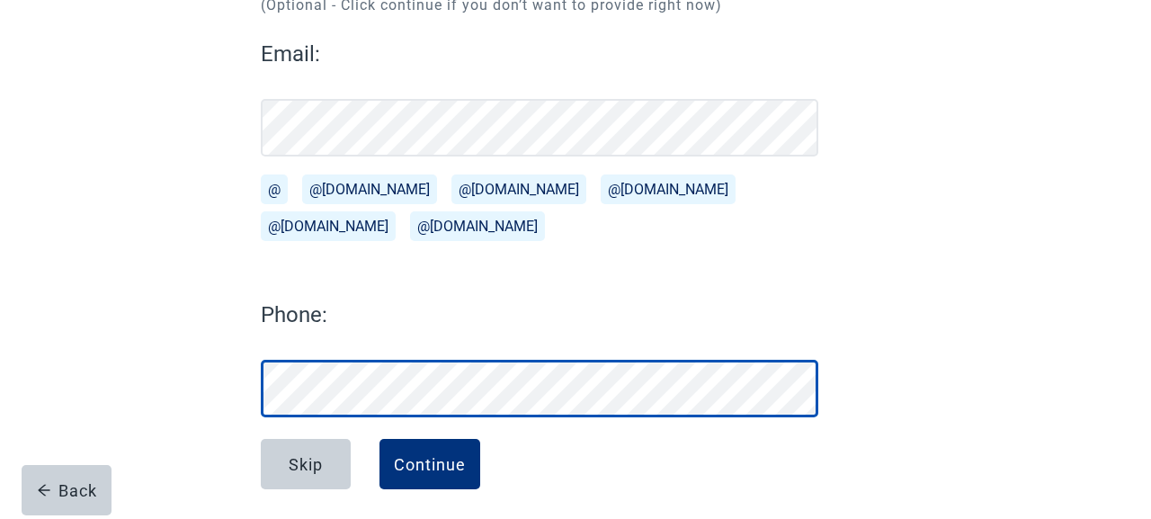
scroll to position [242, 0]
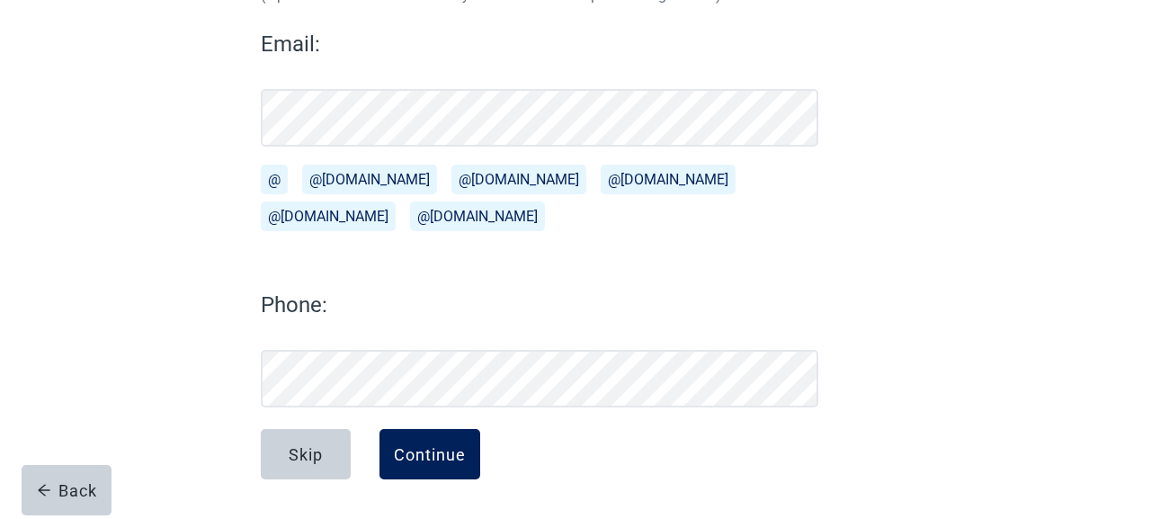
click at [425, 448] on div "Continue" at bounding box center [430, 454] width 72 height 18
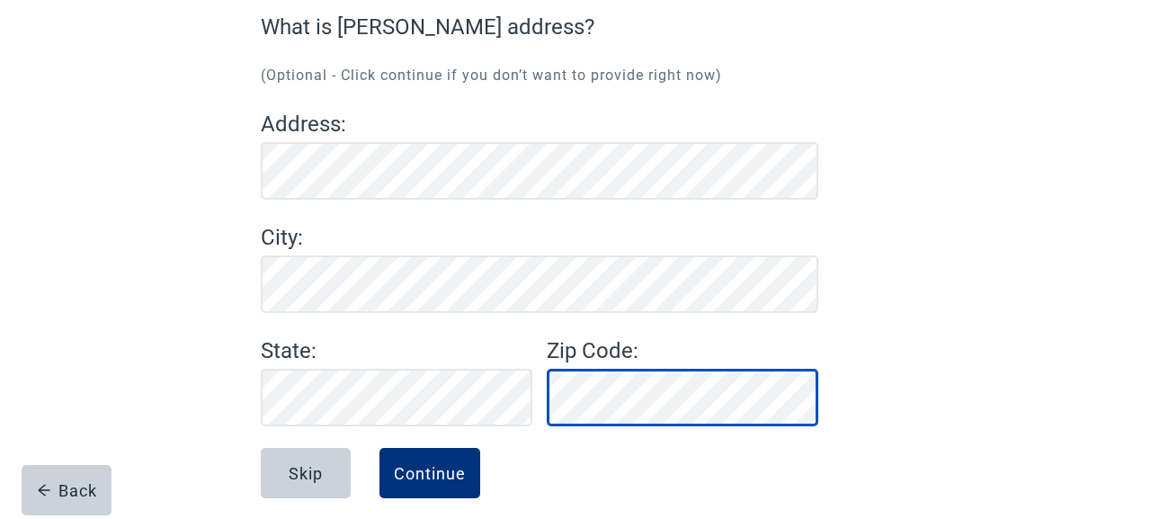
scroll to position [152, 0]
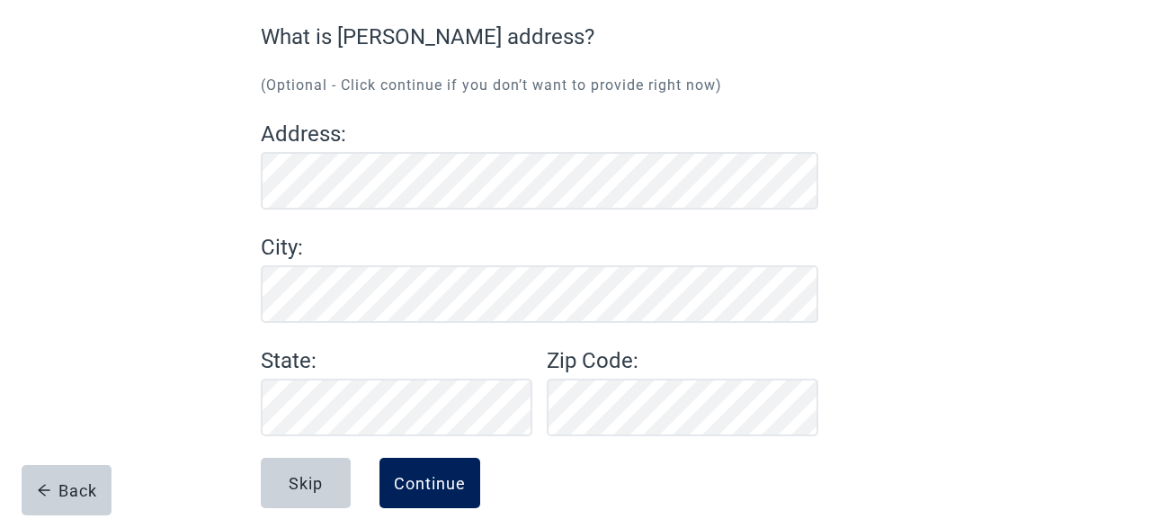
click at [425, 474] on div "Continue" at bounding box center [430, 483] width 72 height 18
